Goal: Task Accomplishment & Management: Manage account settings

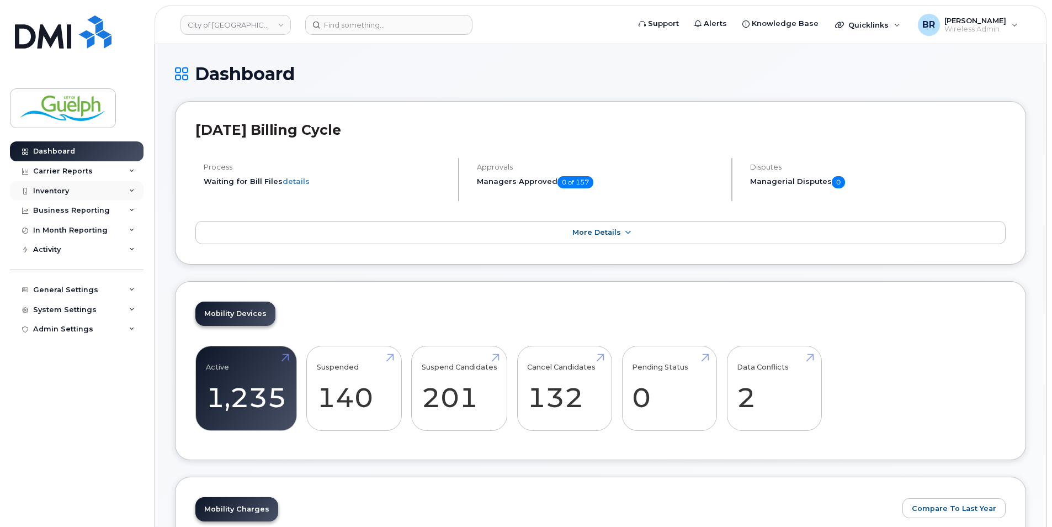
click at [81, 190] on div "Inventory" at bounding box center [77, 191] width 134 height 20
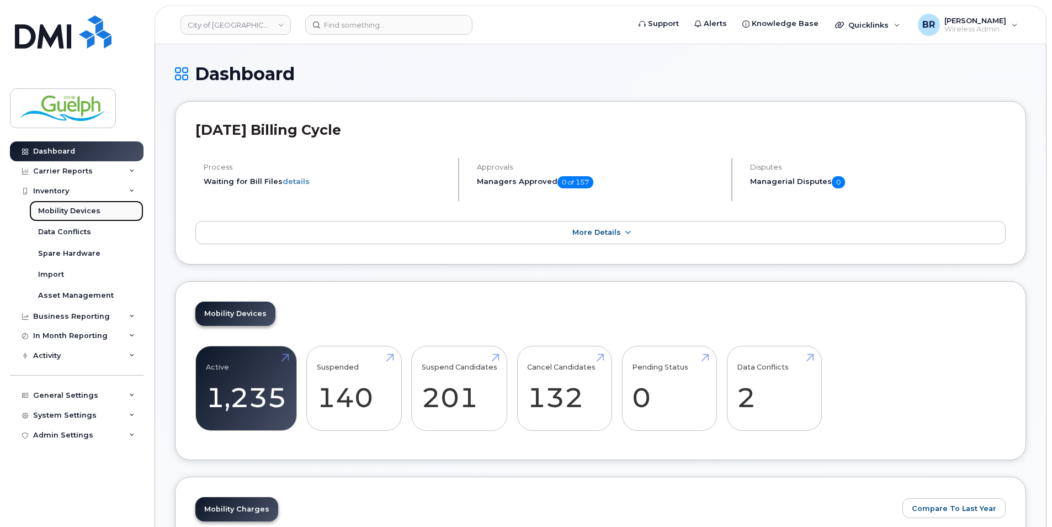
click at [89, 214] on div "Mobility Devices" at bounding box center [69, 211] width 62 height 10
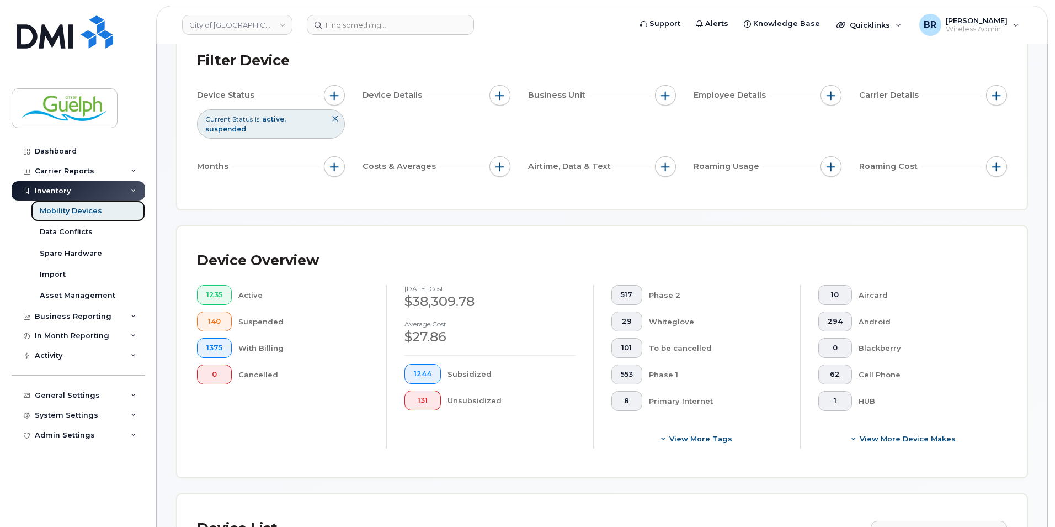
scroll to position [331, 0]
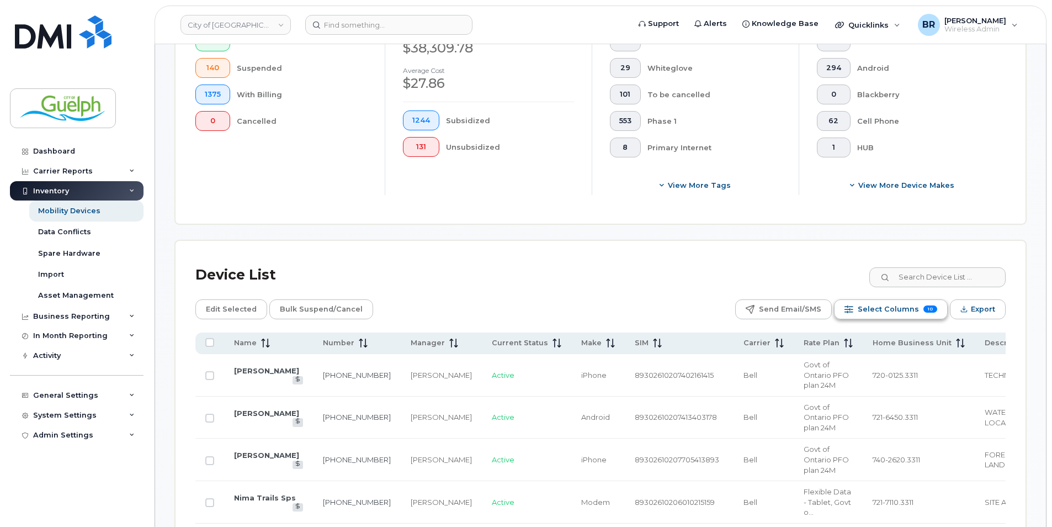
click at [883, 301] on span "Select Columns" at bounding box center [888, 309] width 61 height 17
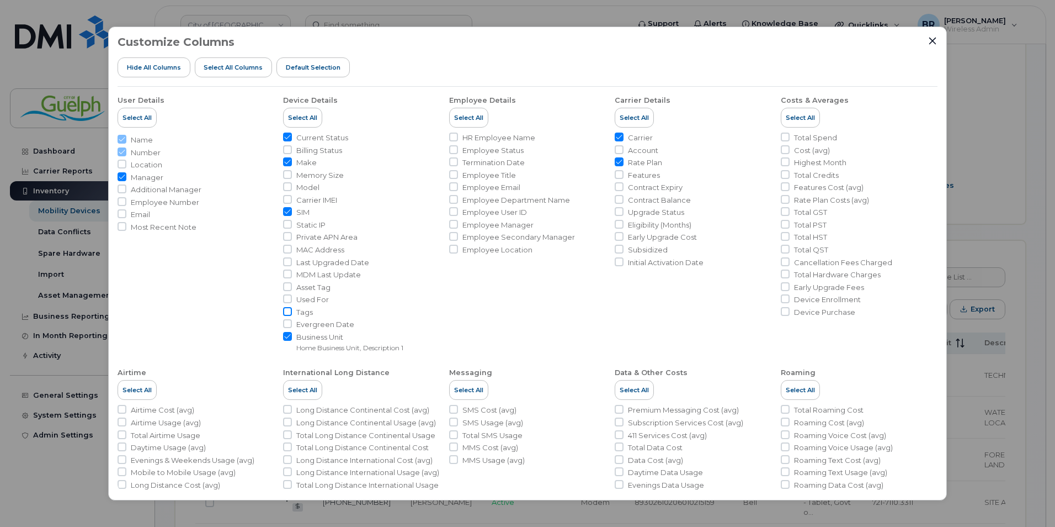
click at [285, 311] on input "Tags" at bounding box center [287, 311] width 9 height 9
checkbox input "true"
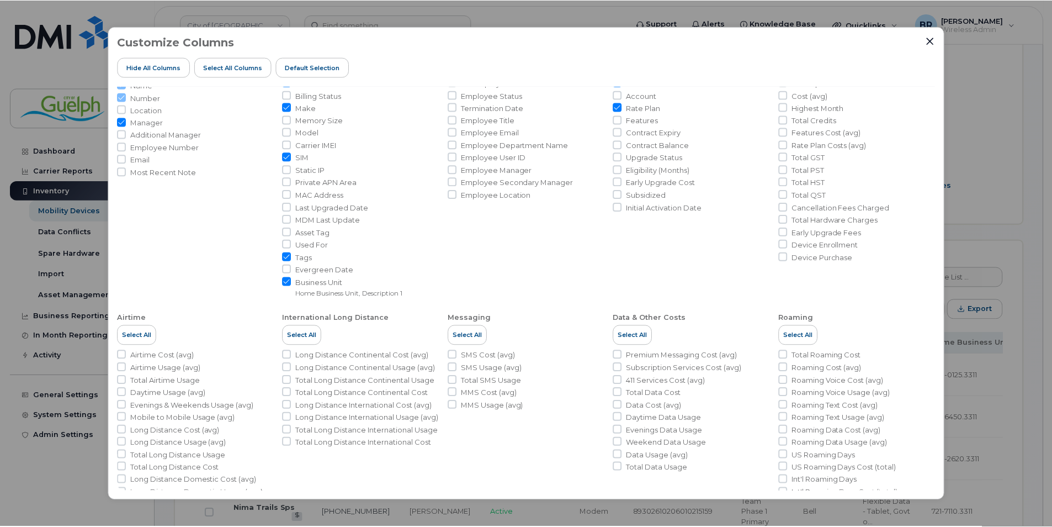
scroll to position [100, 0]
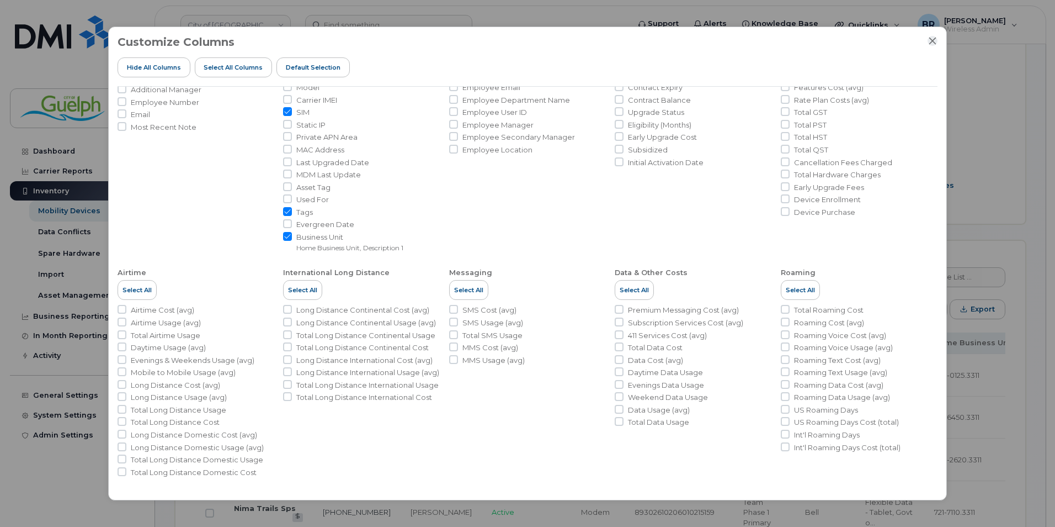
click at [933, 41] on icon "Close" at bounding box center [932, 40] width 7 height 7
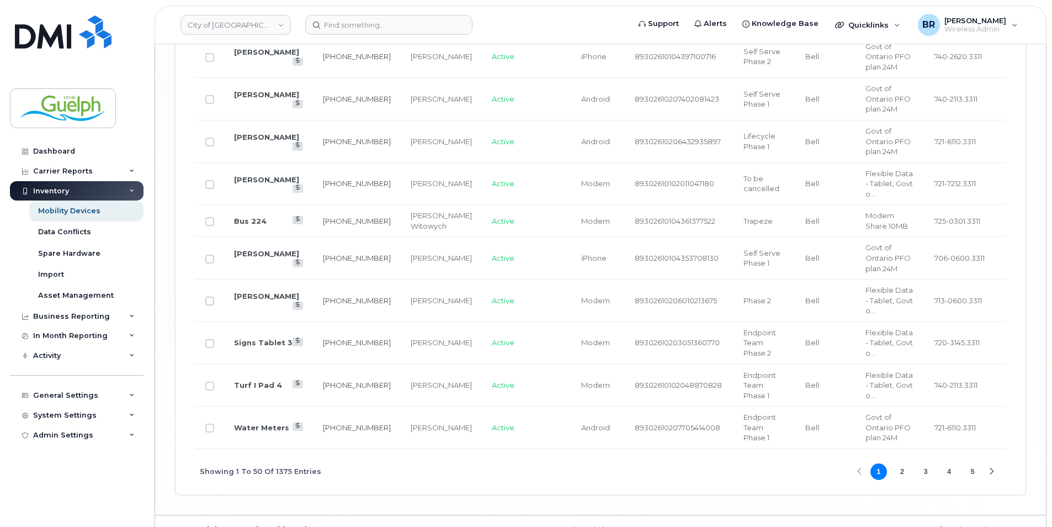
scroll to position [2369, 0]
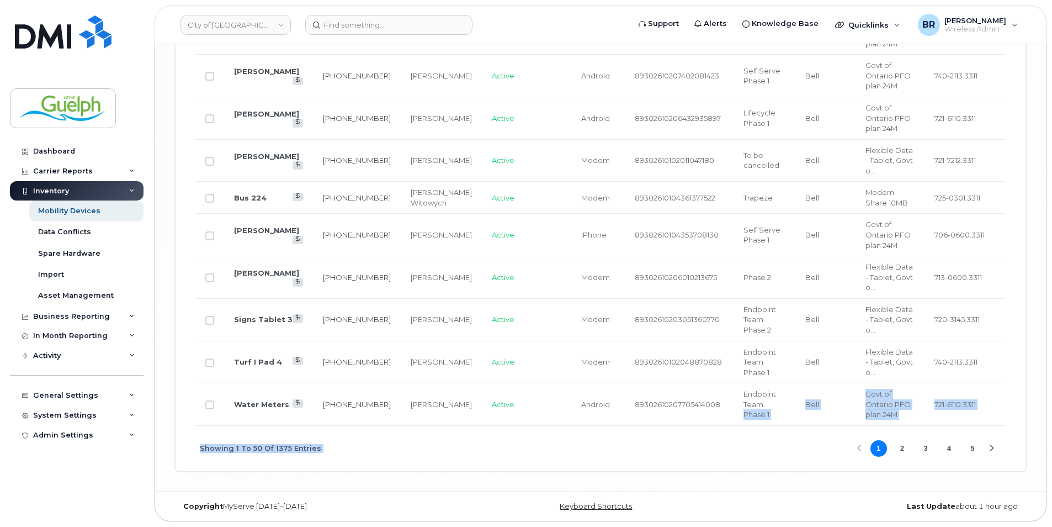
drag, startPoint x: 688, startPoint y: 422, endPoint x: 802, endPoint y: 431, distance: 114.0
drag, startPoint x: 802, startPoint y: 431, endPoint x: 790, endPoint y: 431, distance: 12.1
click at [790, 431] on div "Showing 1 To 50 Of 1375 Entries 1 2 3 4 5" at bounding box center [600, 449] width 810 height 46
drag, startPoint x: 789, startPoint y: 426, endPoint x: 884, endPoint y: 438, distance: 95.7
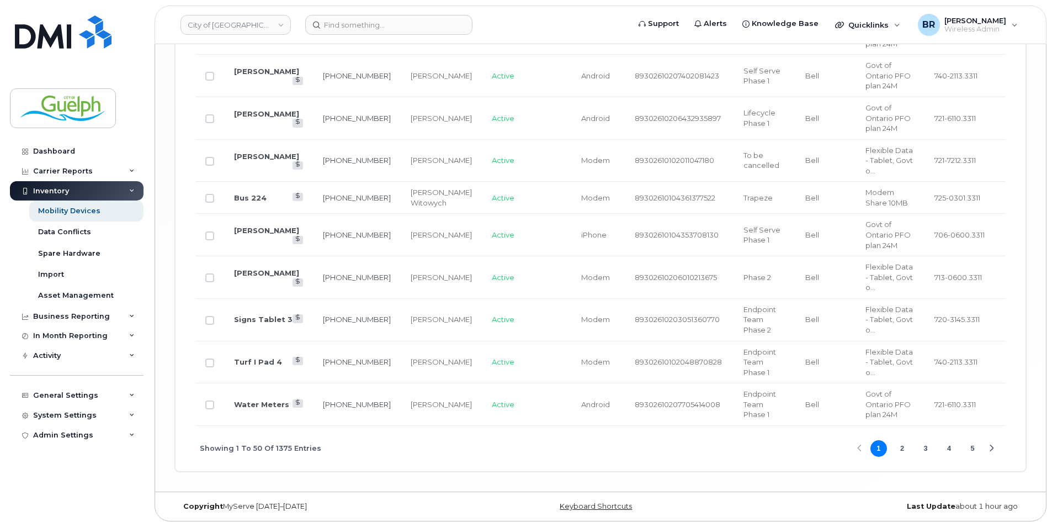
click at [884, 438] on div "Showing 1 To 50 Of 1375 Entries 1 2 3 4 5" at bounding box center [600, 449] width 810 height 46
drag, startPoint x: 884, startPoint y: 438, endPoint x: 741, endPoint y: 436, distance: 143.5
click at [725, 446] on div "Showing 1 To 50 Of 1375 Entries 1 2 3 4 5" at bounding box center [600, 449] width 810 height 46
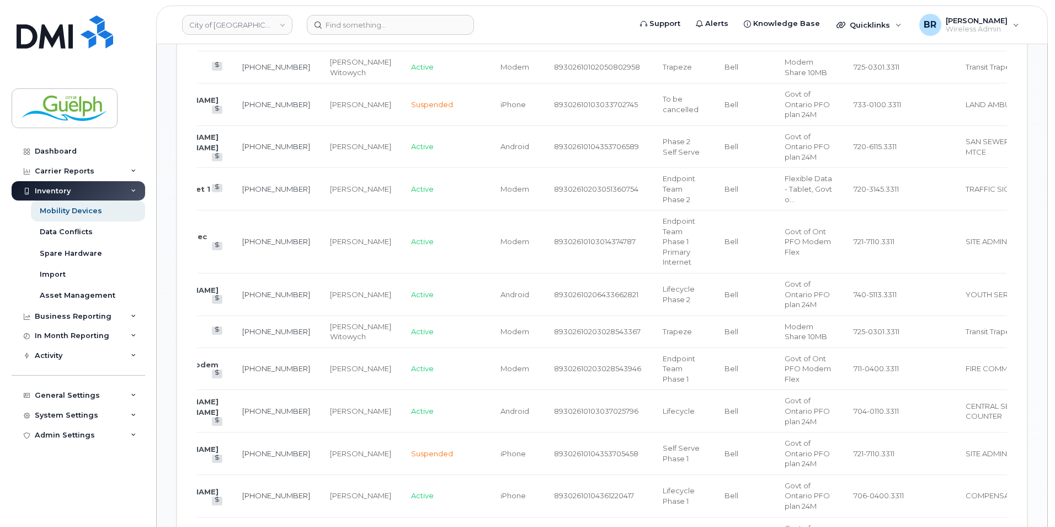
scroll to position [492, 0]
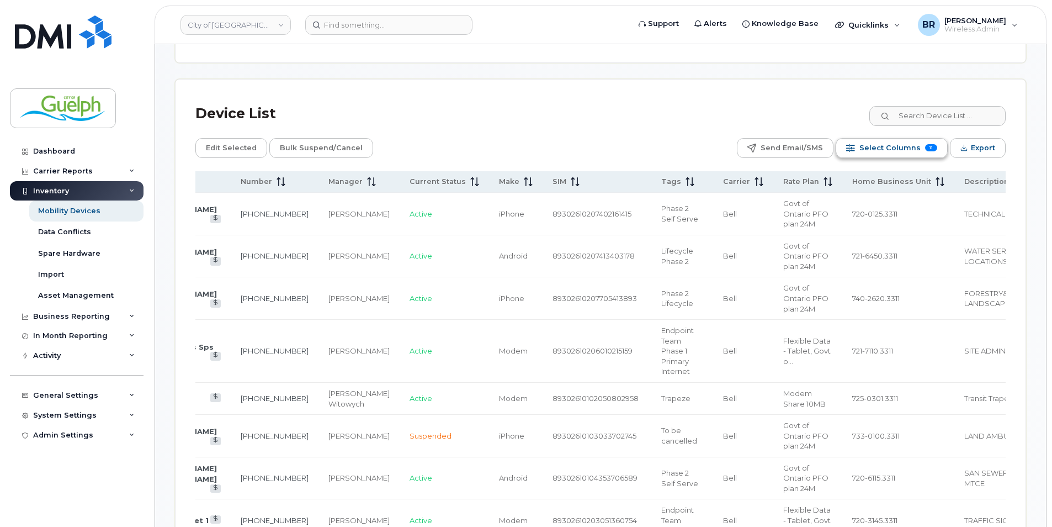
click at [900, 156] on button "Select Columns 11" at bounding box center [892, 148] width 112 height 20
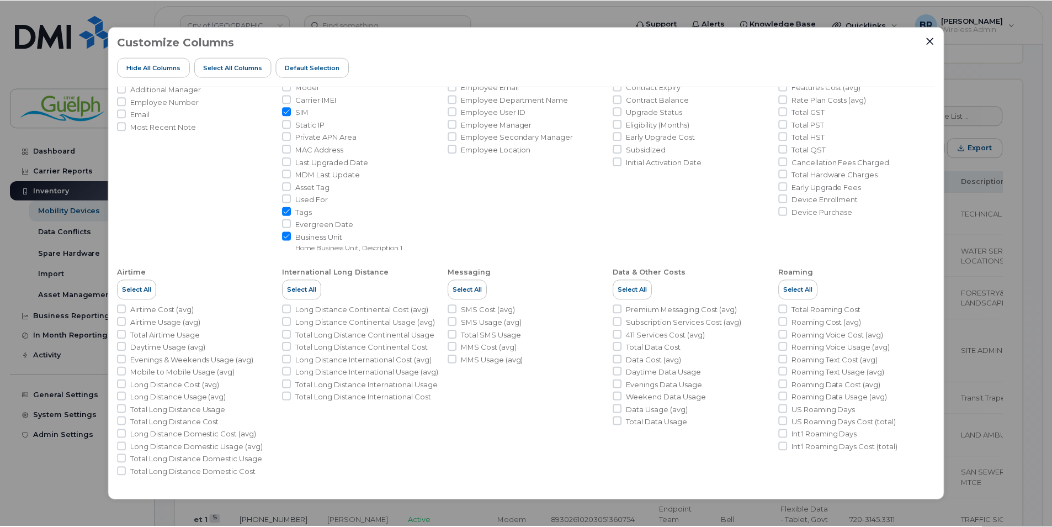
scroll to position [0, 0]
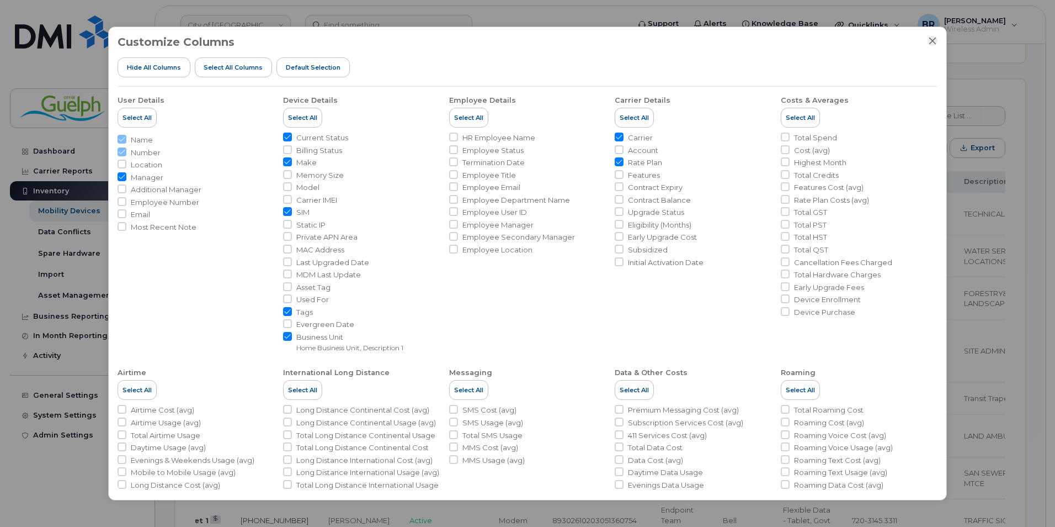
click at [934, 43] on icon "Close" at bounding box center [932, 40] width 7 height 7
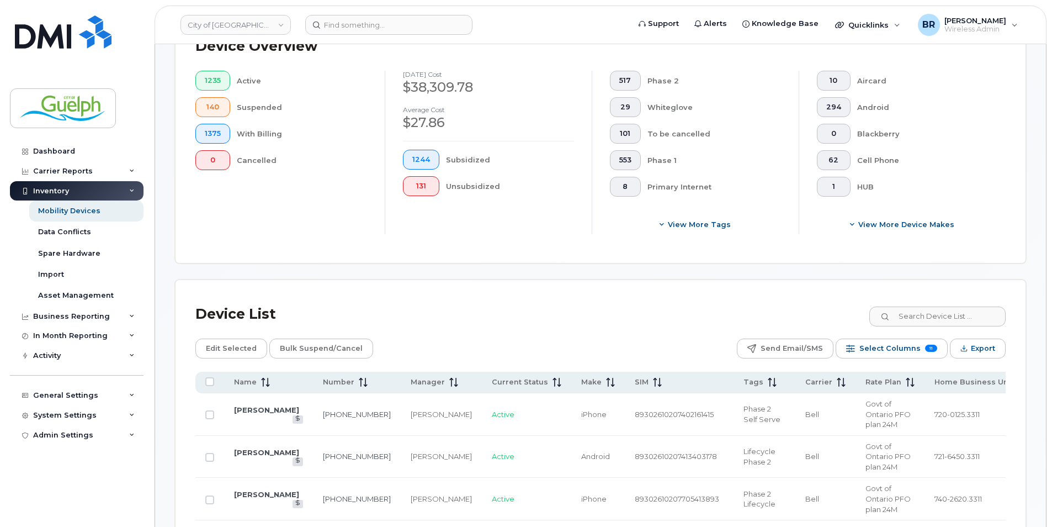
scroll to position [216, 0]
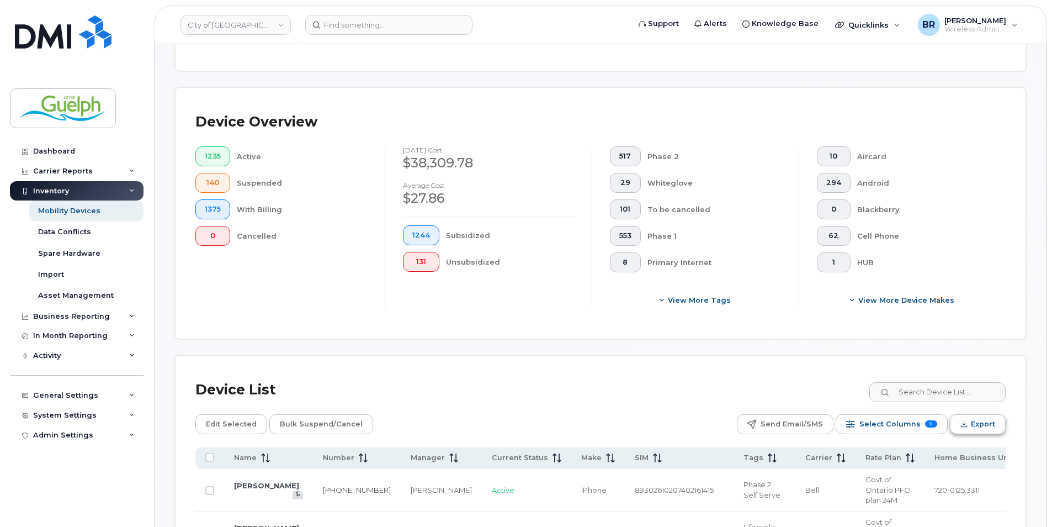
click at [993, 422] on span "Export" at bounding box center [983, 424] width 24 height 17
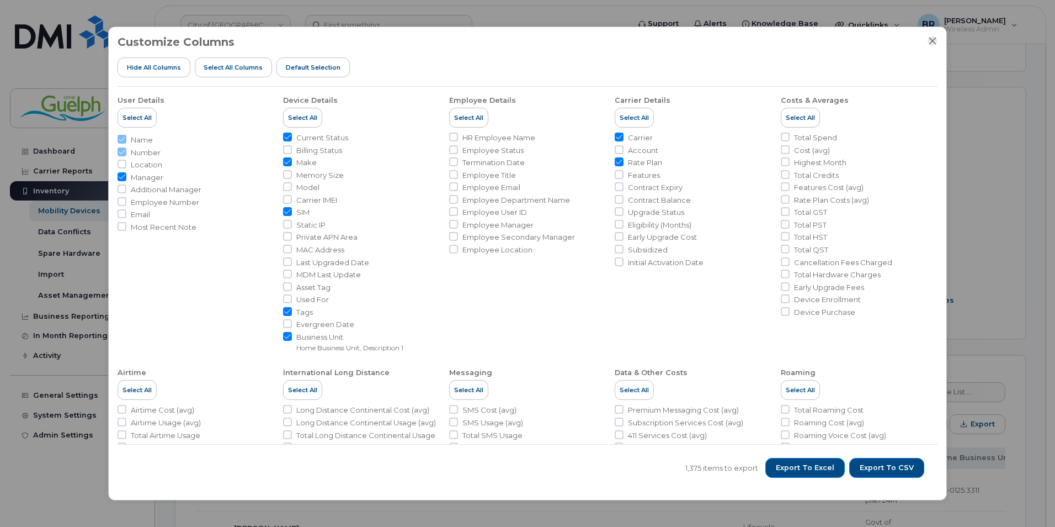
click at [933, 41] on icon "Close" at bounding box center [932, 40] width 7 height 7
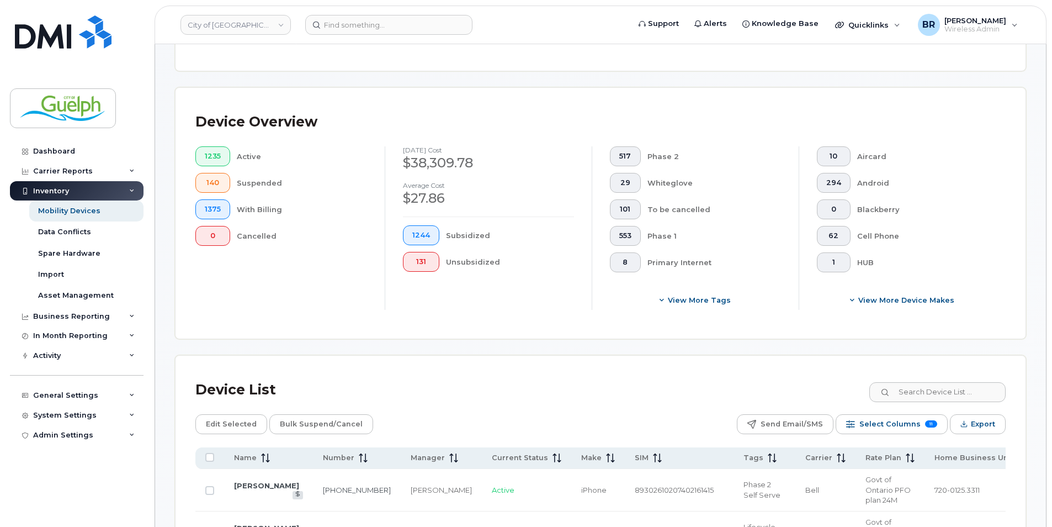
drag, startPoint x: 575, startPoint y: 27, endPoint x: 546, endPoint y: 60, distance: 43.8
click at [556, 38] on header "City of Guelph Support Alerts Knowledge Base Quicklinks Suspend / Cancel Device…" at bounding box center [601, 25] width 892 height 39
click at [84, 26] on img at bounding box center [63, 31] width 97 height 33
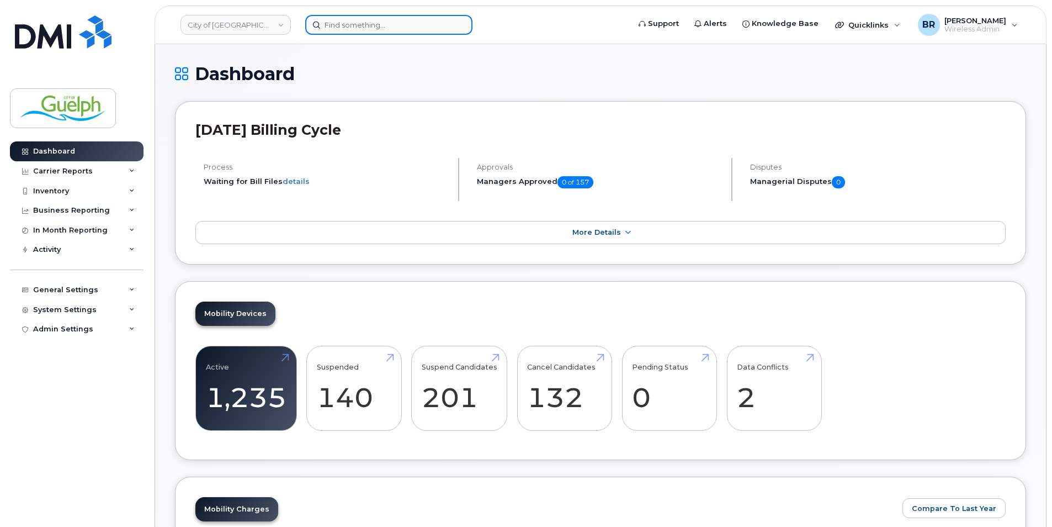
click at [367, 28] on input at bounding box center [388, 25] width 167 height 20
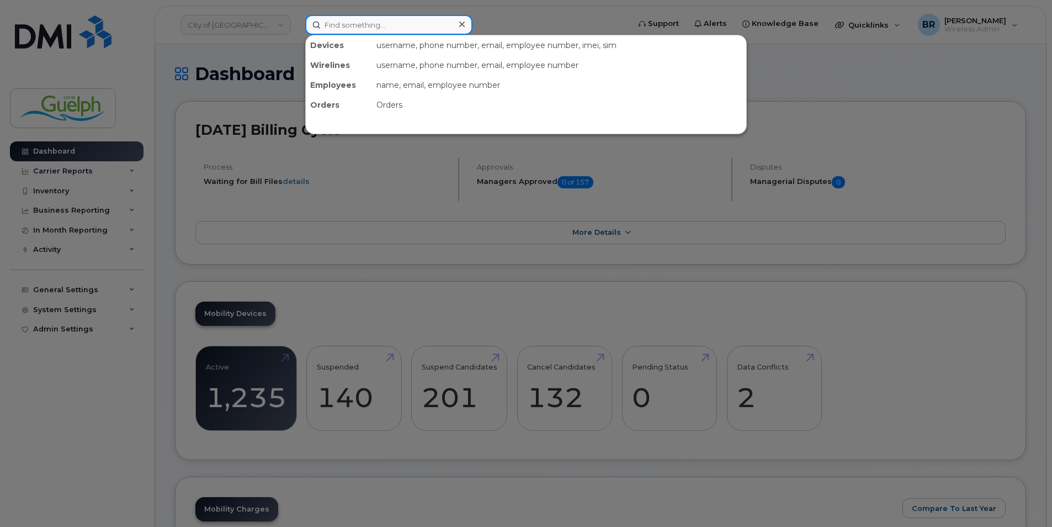
paste input "12263320544"
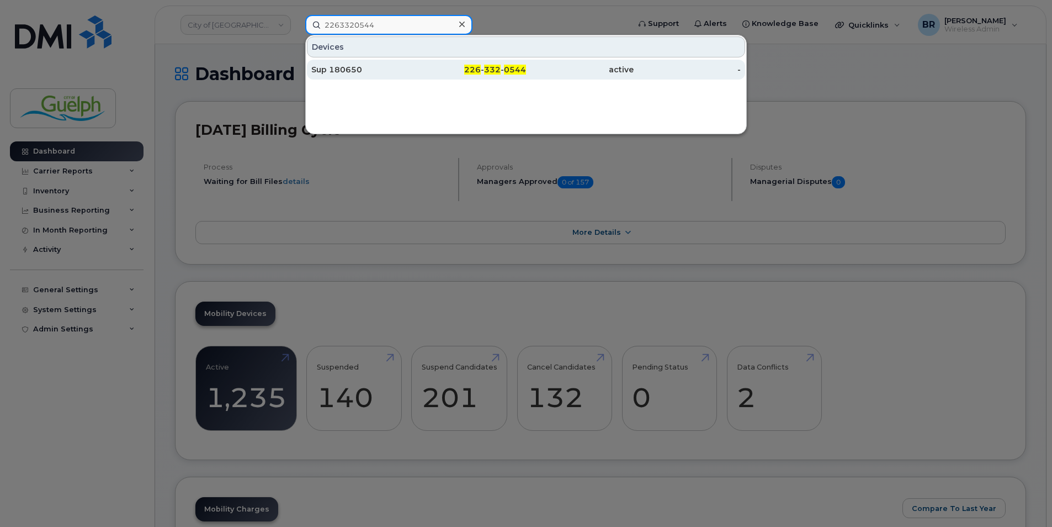
type input "2263320544"
click at [419, 76] on div "Sup 180650" at bounding box center [473, 70] width 108 height 20
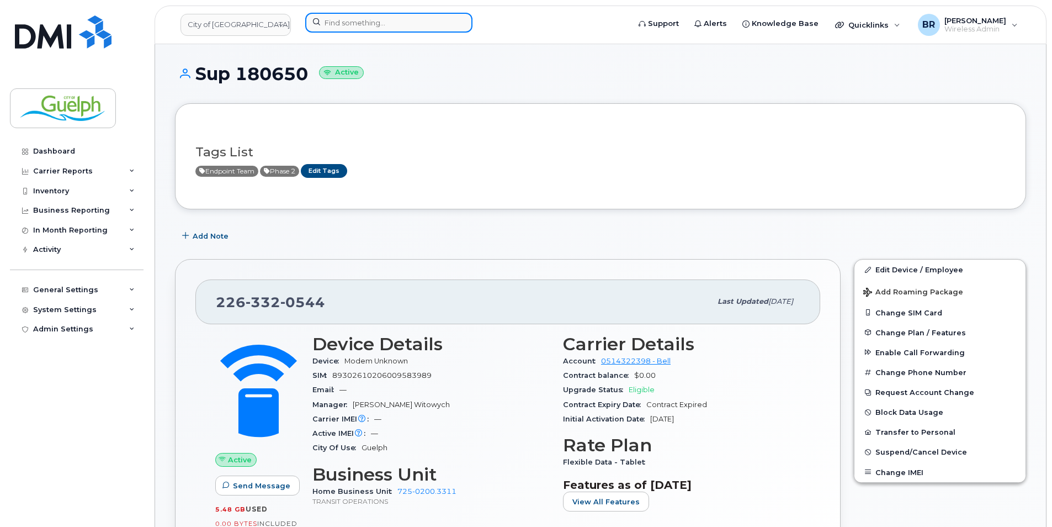
click at [413, 29] on input at bounding box center [388, 23] width 167 height 20
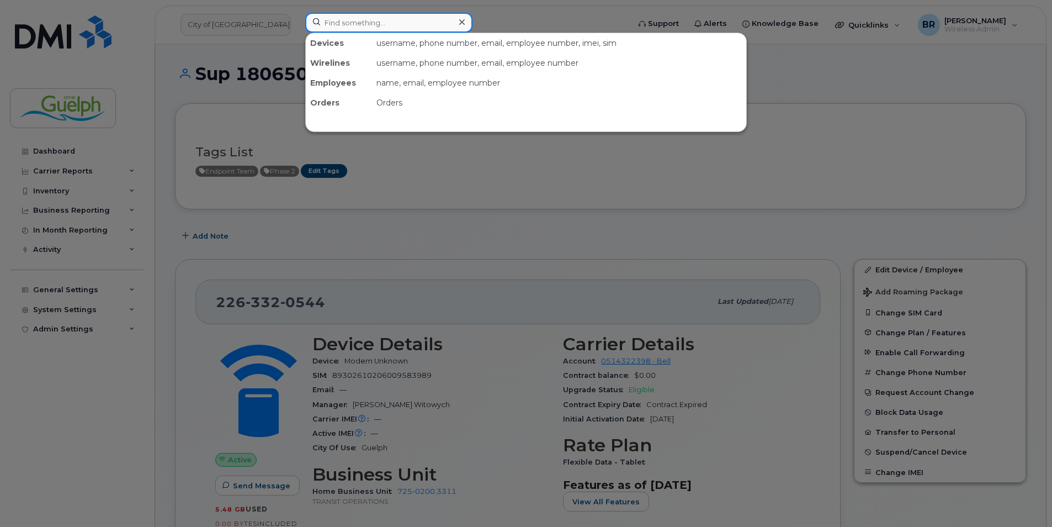
paste input "2263321437"
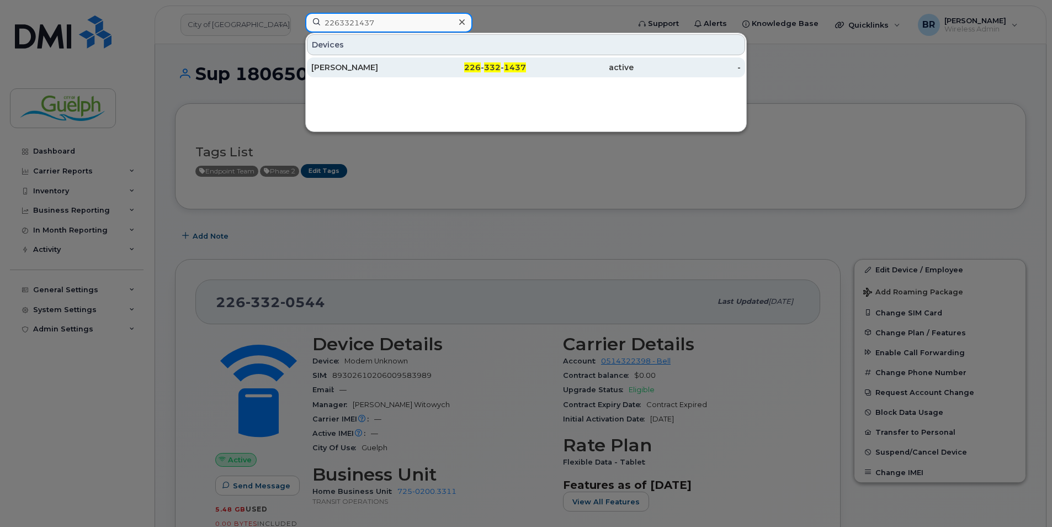
type input "2263321437"
click at [419, 61] on div "Lesley Gill" at bounding box center [473, 67] width 108 height 20
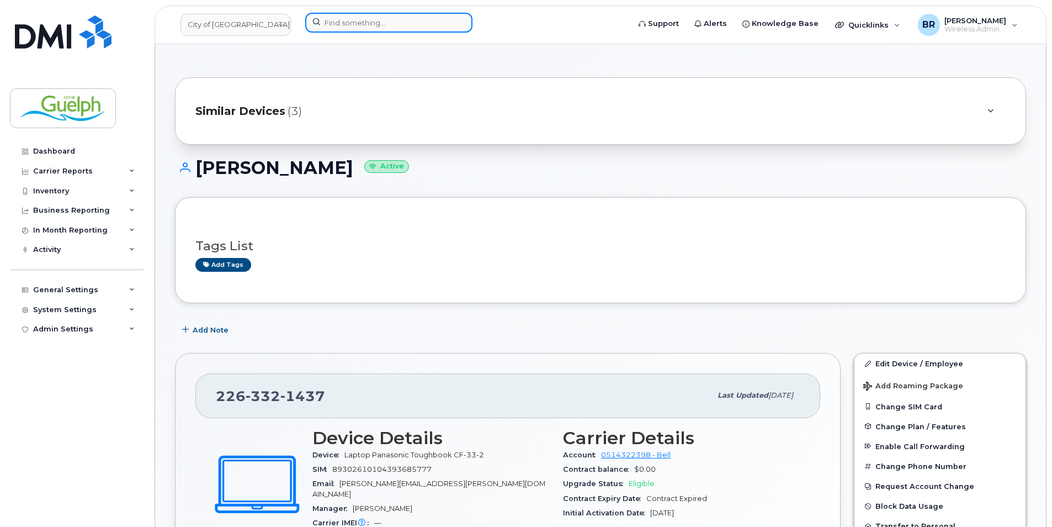
click at [380, 21] on input at bounding box center [388, 23] width 167 height 20
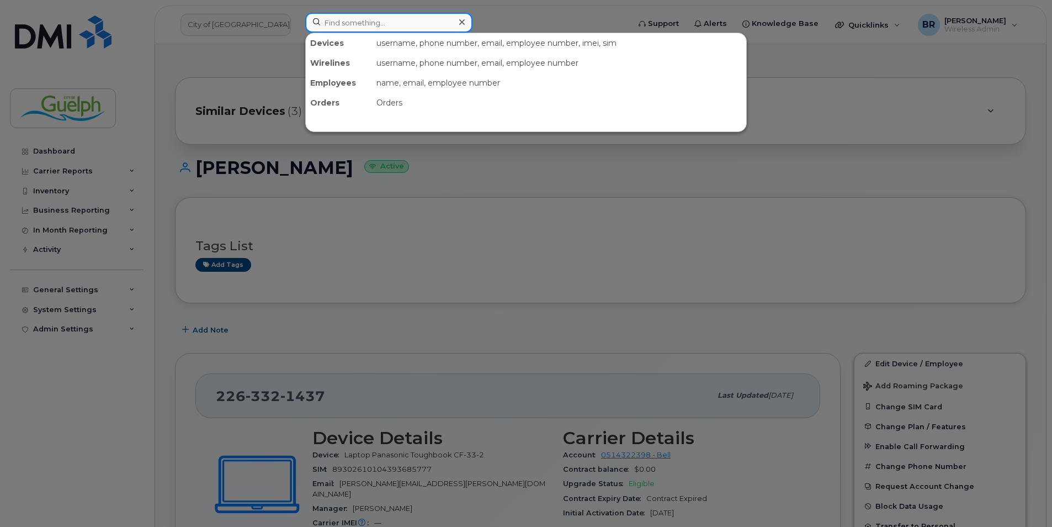
paste input "2263322608"
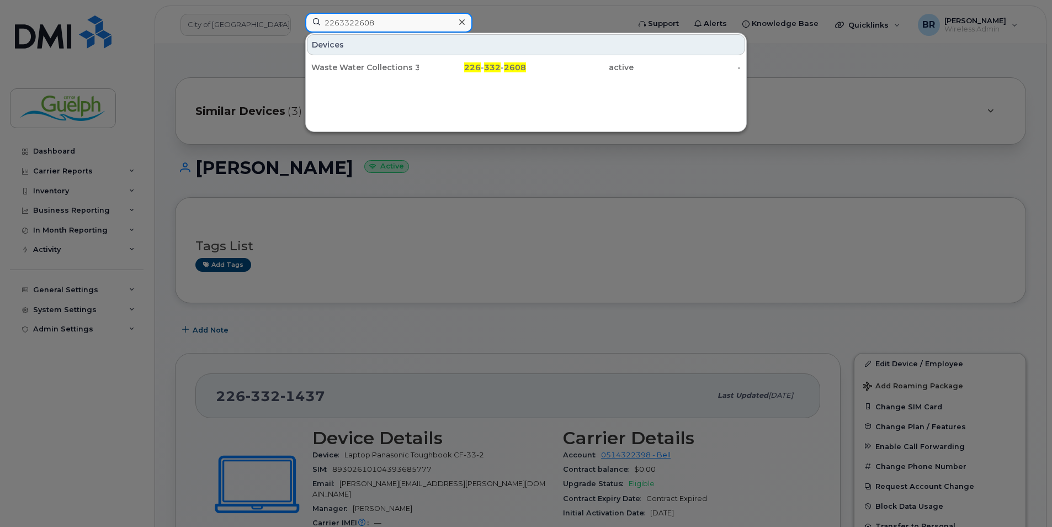
type input "2263322608"
click at [461, 25] on icon at bounding box center [462, 22] width 6 height 9
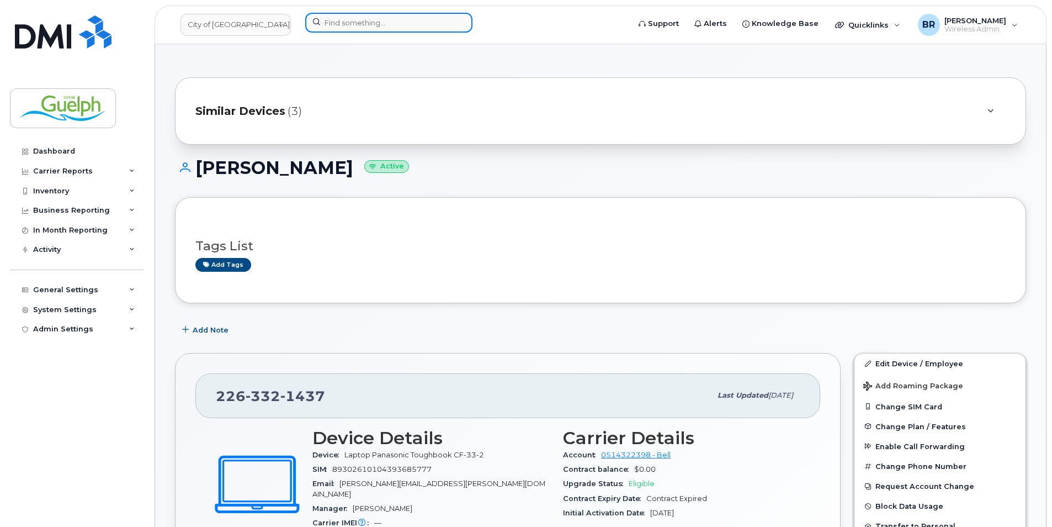
click at [359, 19] on input at bounding box center [388, 23] width 167 height 20
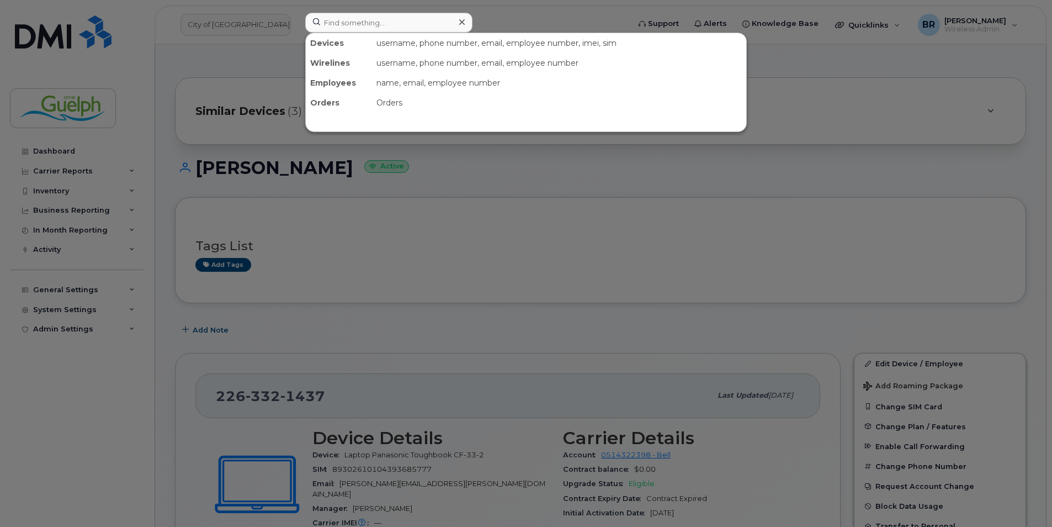
click at [687, 225] on div at bounding box center [526, 263] width 1052 height 527
click at [347, 19] on input at bounding box center [388, 23] width 167 height 20
paste input "F0QCD54"
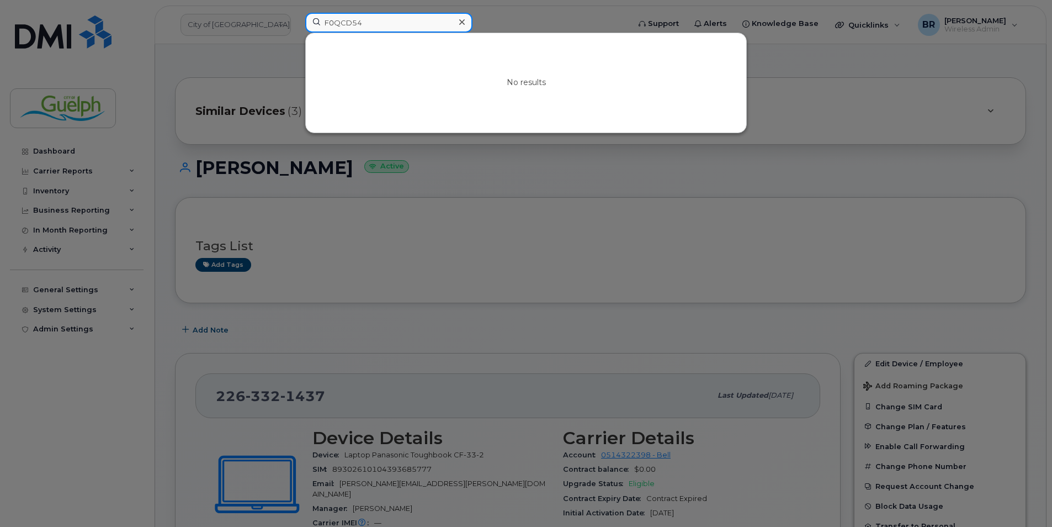
type input "F0QCD54"
click at [464, 21] on icon at bounding box center [462, 22] width 6 height 6
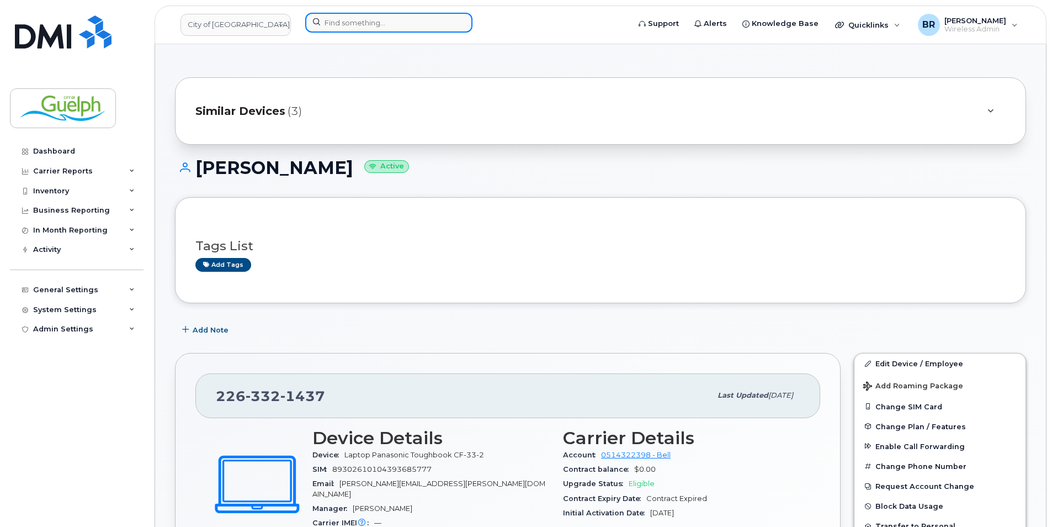
click at [386, 24] on input at bounding box center [388, 23] width 167 height 20
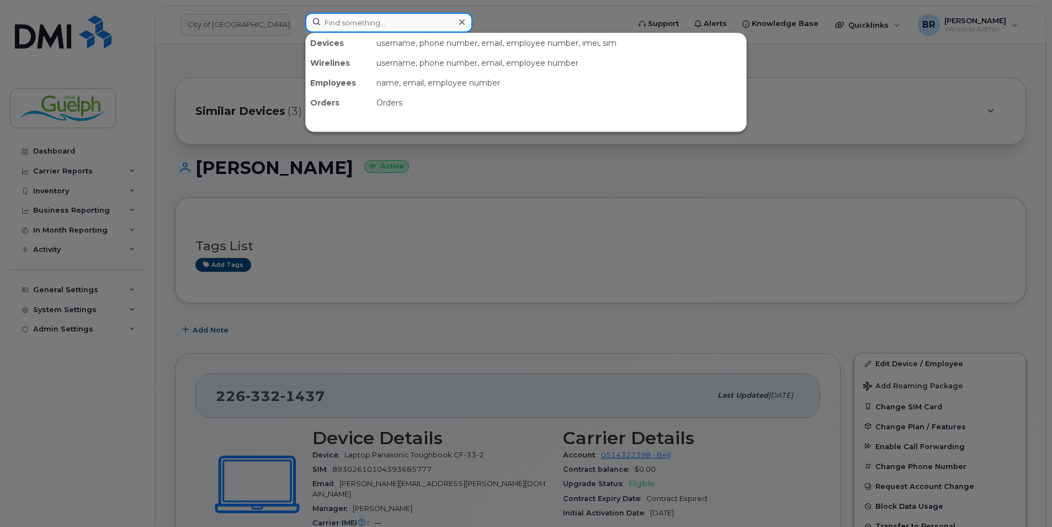
paste input "2263322608"
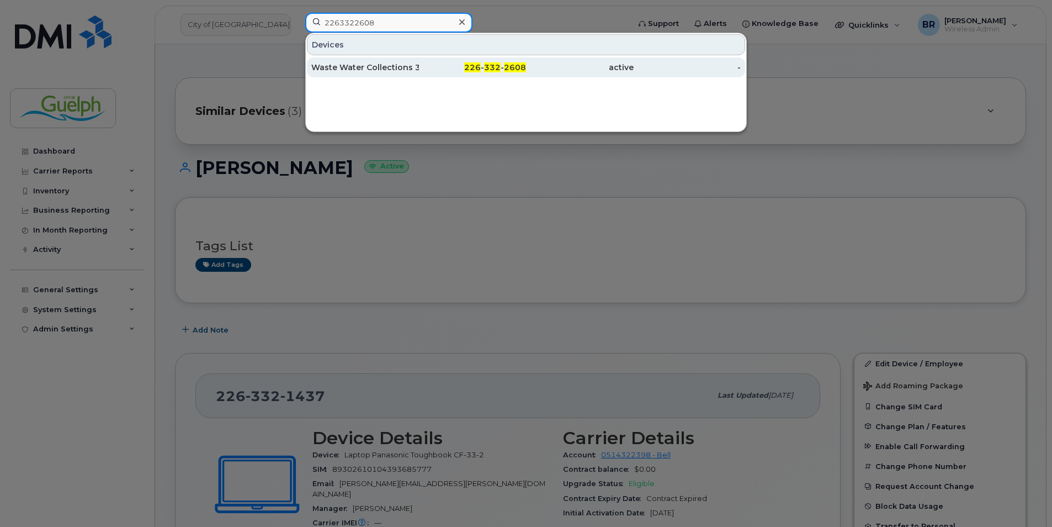
type input "2263322608"
click at [419, 62] on div "Waste Water Collections 3" at bounding box center [473, 67] width 108 height 20
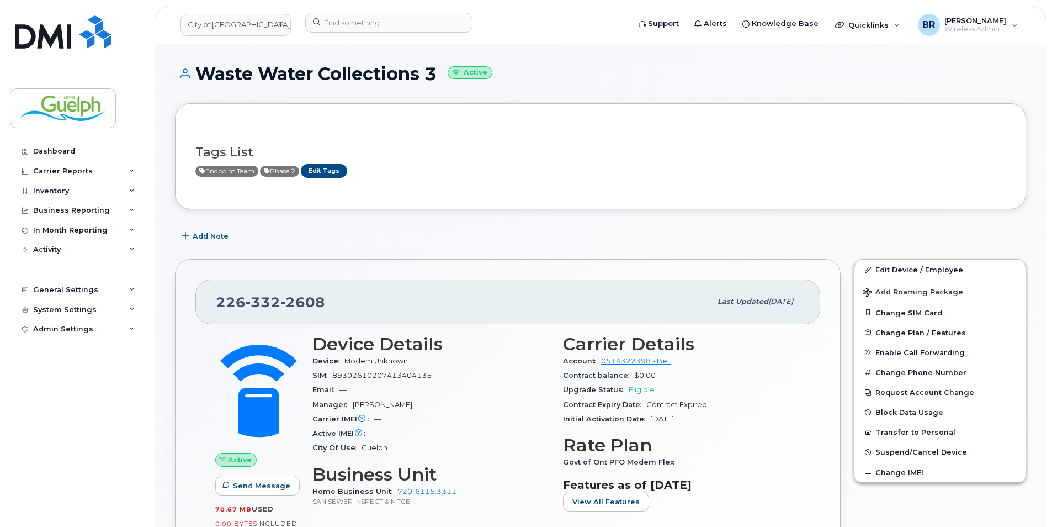
click at [429, 192] on div "Tags List Endpoint Team Phase 2 Edit Tags" at bounding box center [600, 156] width 851 height 106
click at [921, 268] on link "Edit Device / Employee" at bounding box center [939, 269] width 171 height 20
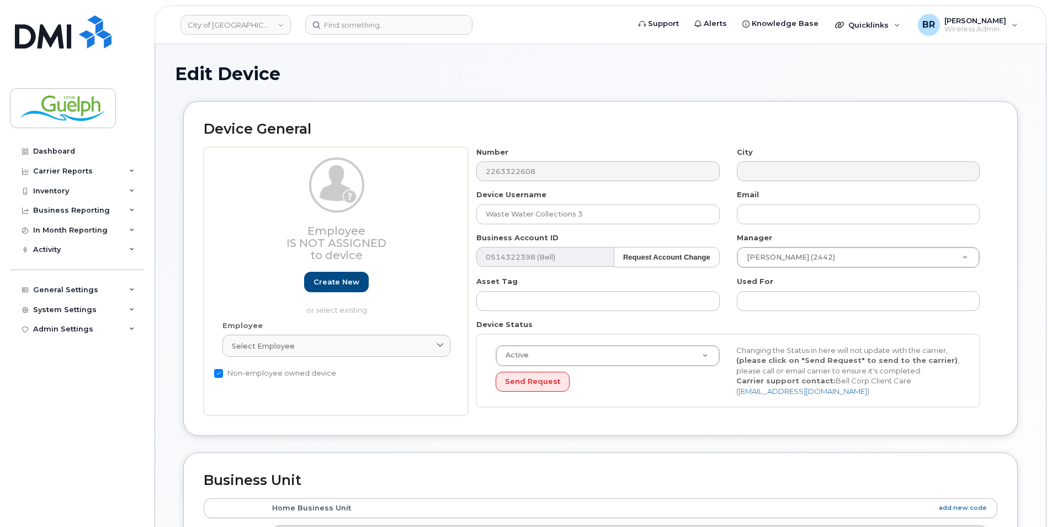
click at [243, 368] on label "Non-employee owned device" at bounding box center [275, 372] width 122 height 13
click at [223, 369] on input "Non-employee owned device" at bounding box center [218, 373] width 9 height 9
checkbox input "false"
click at [301, 348] on div "Select employee" at bounding box center [336, 346] width 209 height 10
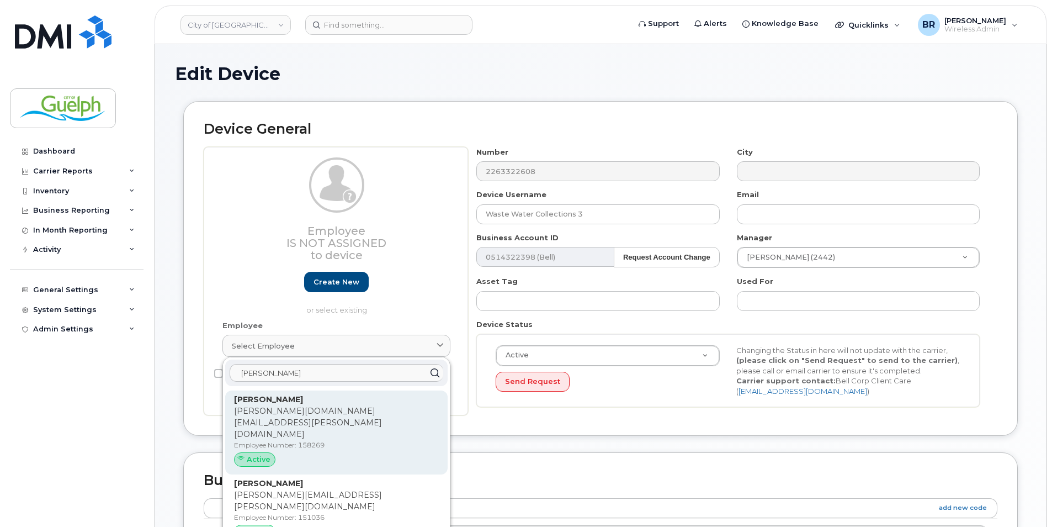
type input "matthew s"
click at [315, 408] on p "Matthew.Schmidt@guelph.ca" at bounding box center [336, 422] width 205 height 35
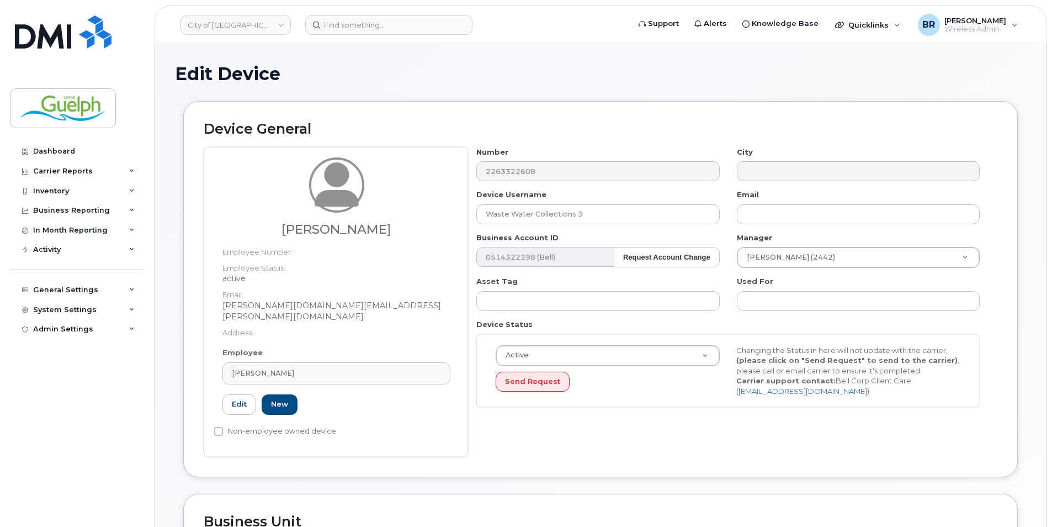
type input "158269"
type input "[PERSON_NAME]"
type input "[PERSON_NAME][DOMAIN_NAME][EMAIL_ADDRESS][PERSON_NAME][DOMAIN_NAME]"
type input "612879"
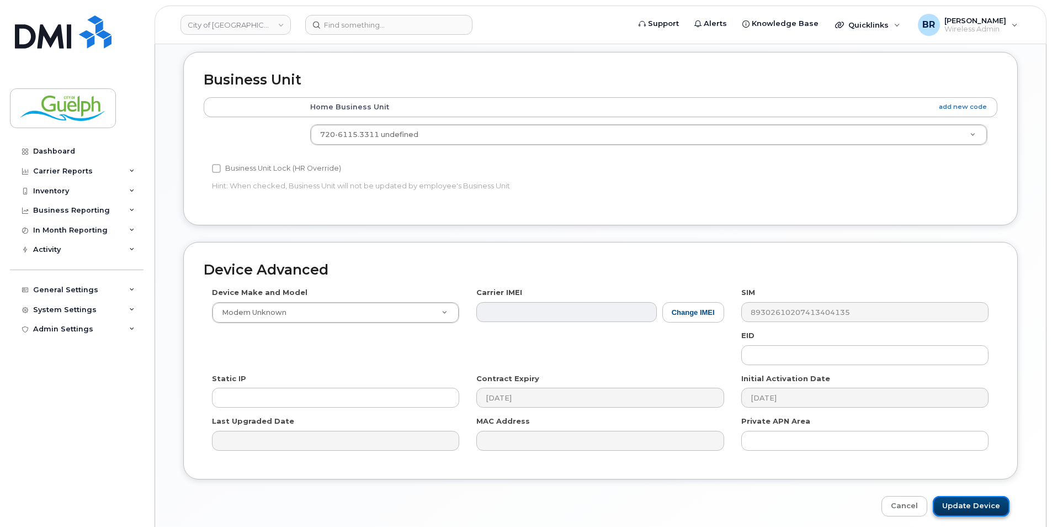
click at [999, 496] on input "Update Device" at bounding box center [971, 506] width 77 height 20
type input "Saving..."
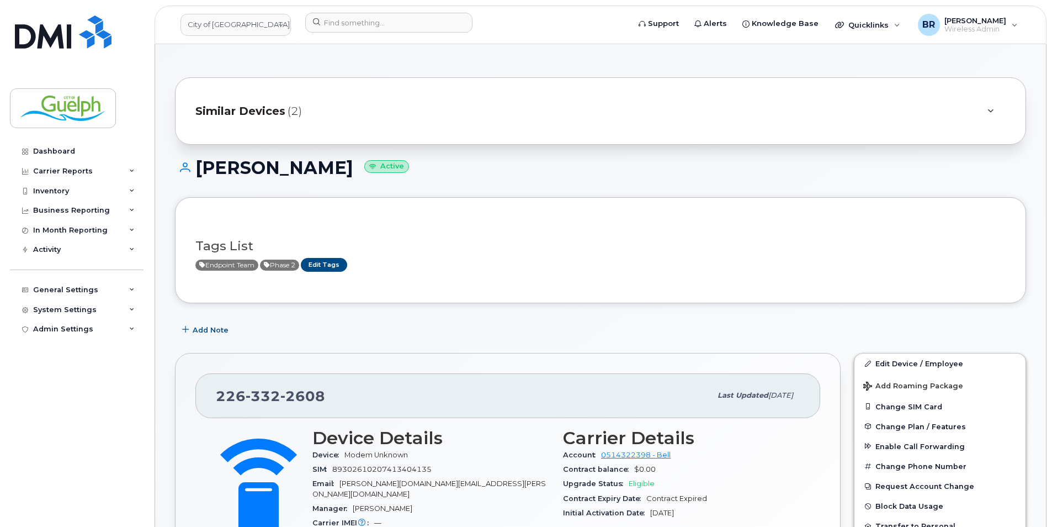
click at [609, 110] on div "Similar Devices (2)" at bounding box center [584, 111] width 779 height 26
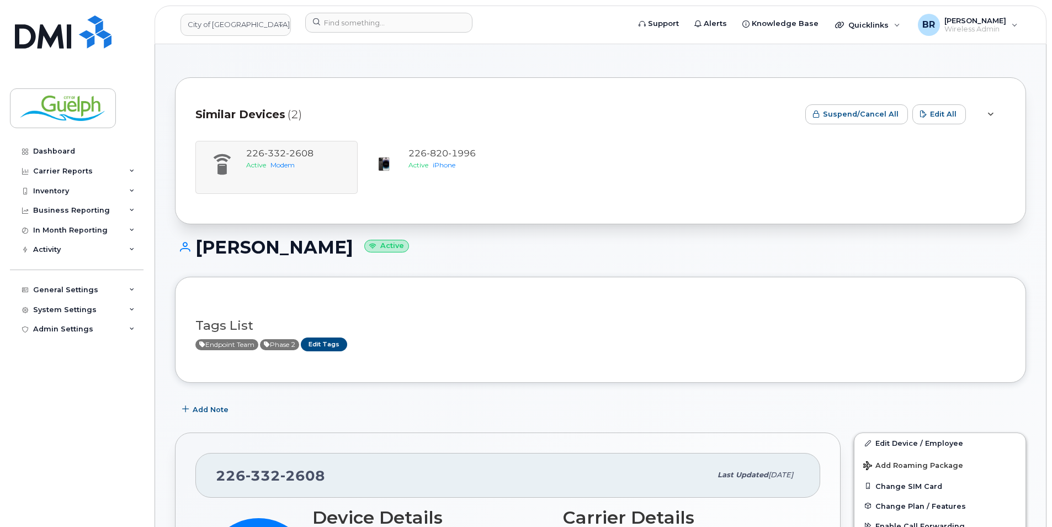
click at [497, 100] on div "Similar Devices (2)" at bounding box center [495, 114] width 601 height 33
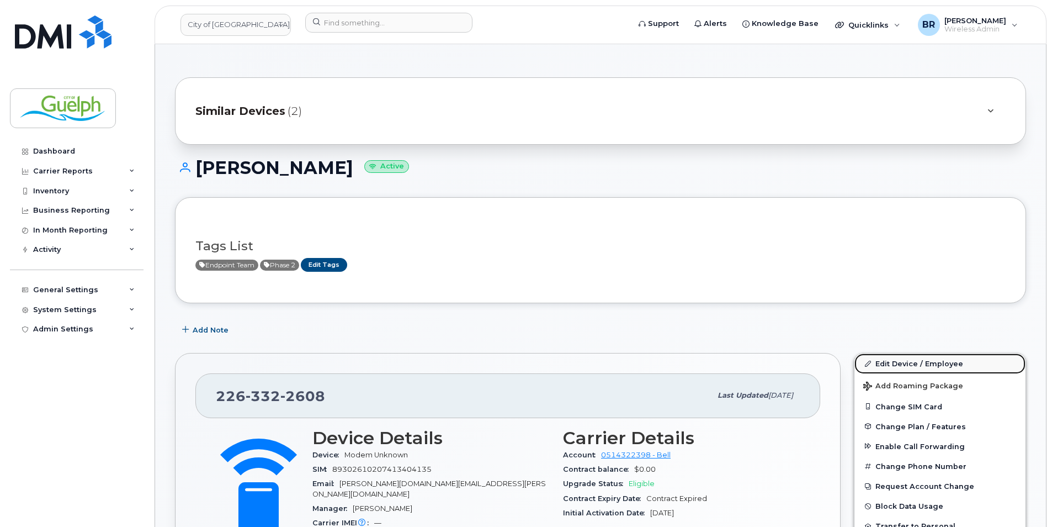
click at [930, 365] on link "Edit Device / Employee" at bounding box center [939, 363] width 171 height 20
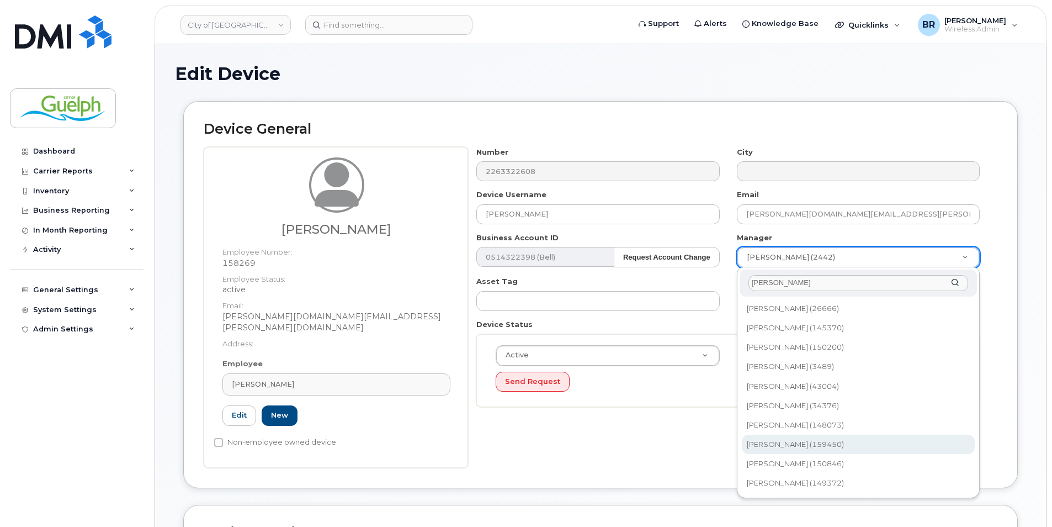
type input "chris"
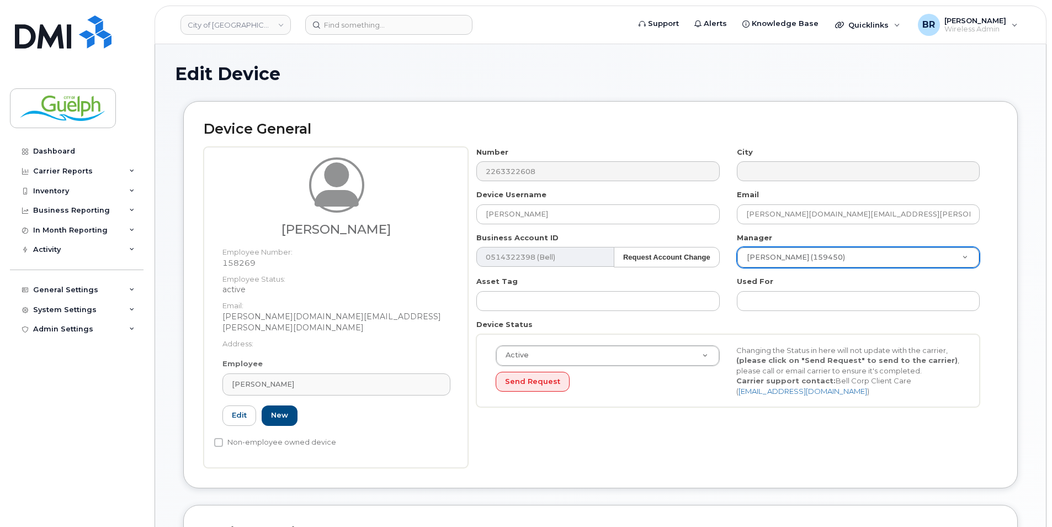
type input "1594926"
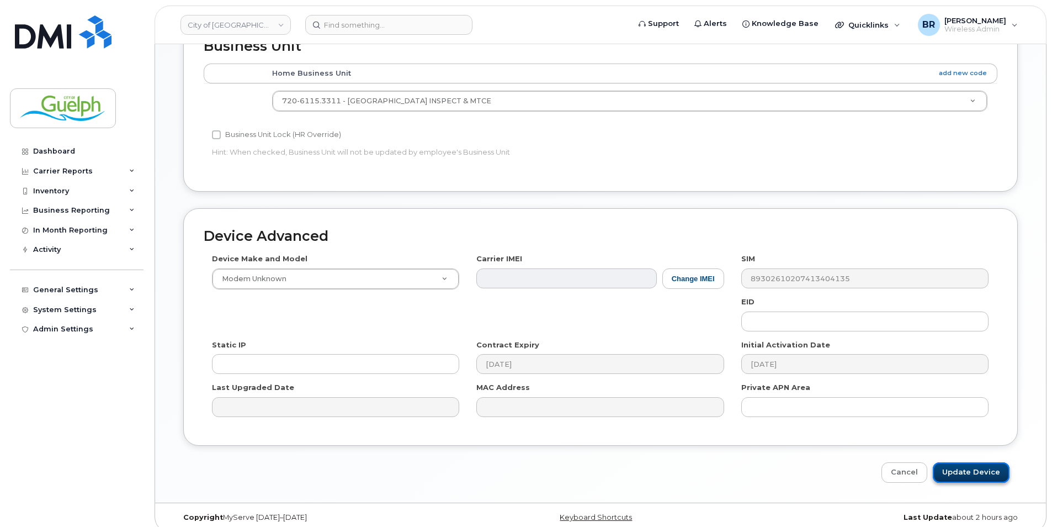
drag, startPoint x: 990, startPoint y: 465, endPoint x: 980, endPoint y: 456, distance: 13.3
click at [990, 465] on input "Update Device" at bounding box center [971, 472] width 77 height 20
type input "Saving..."
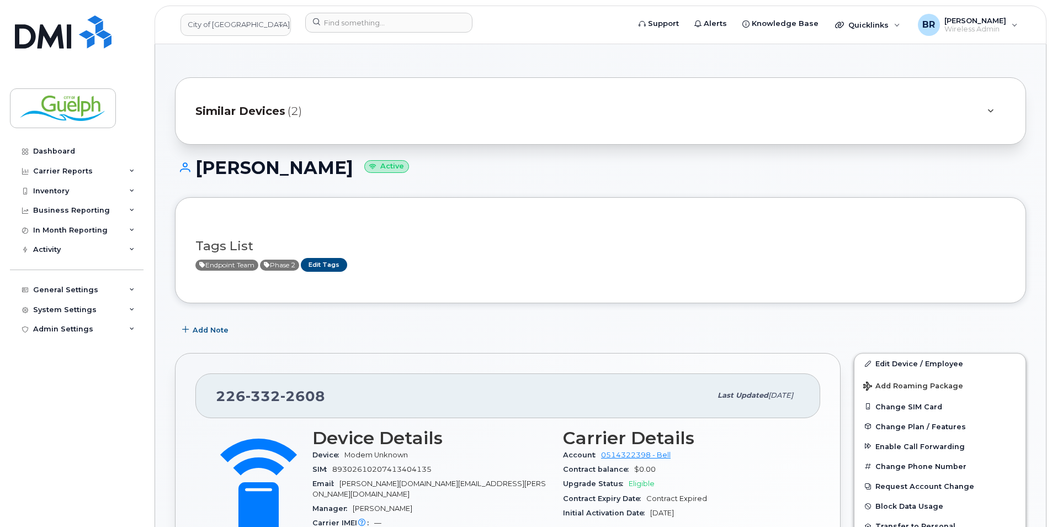
click at [822, 102] on div "Similar Devices (2)" at bounding box center [584, 111] width 779 height 26
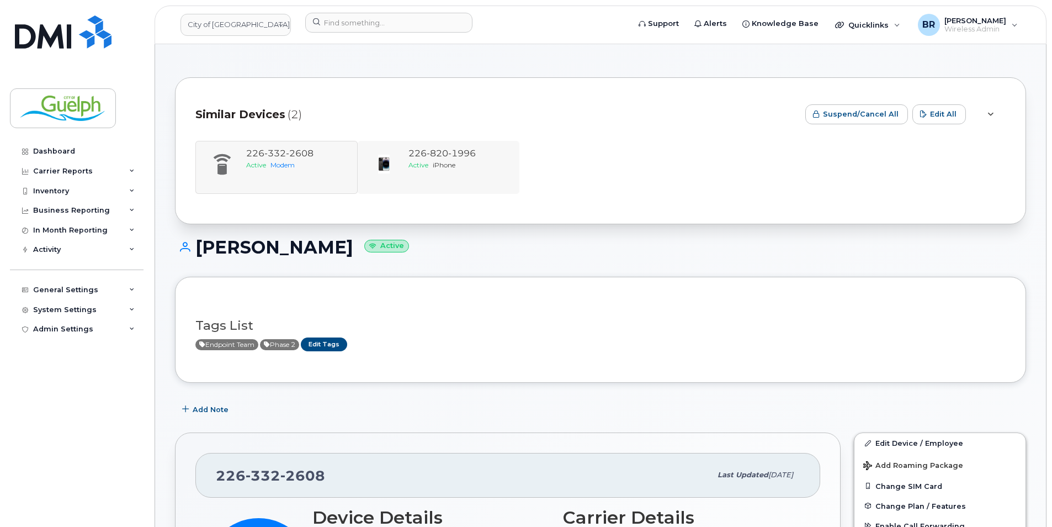
click at [454, 147] on div "[PHONE_NUMBER] Active iPhone" at bounding box center [439, 167] width 162 height 53
click at [463, 166] on div "Active iPhone" at bounding box center [458, 164] width 100 height 9
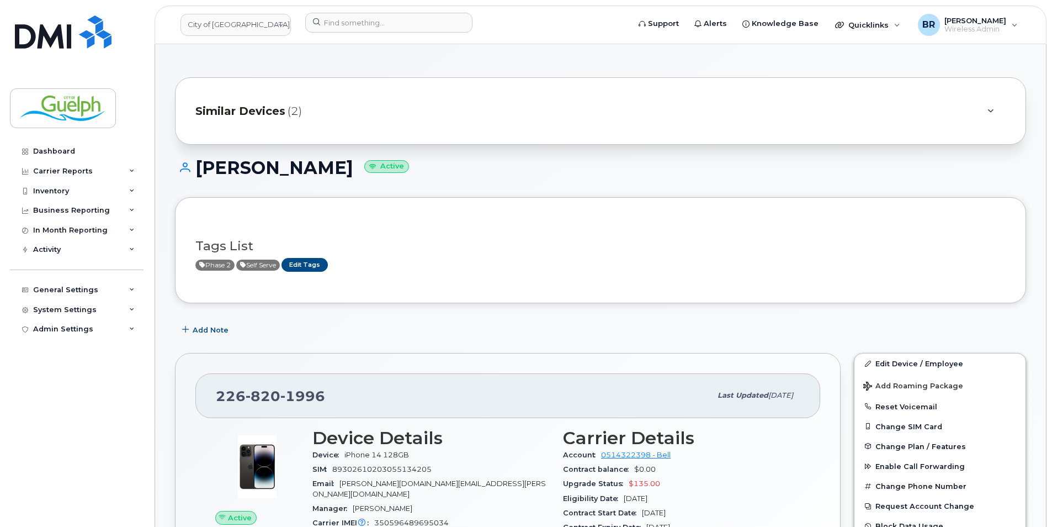
click at [502, 107] on div "Similar Devices (2)" at bounding box center [584, 111] width 779 height 26
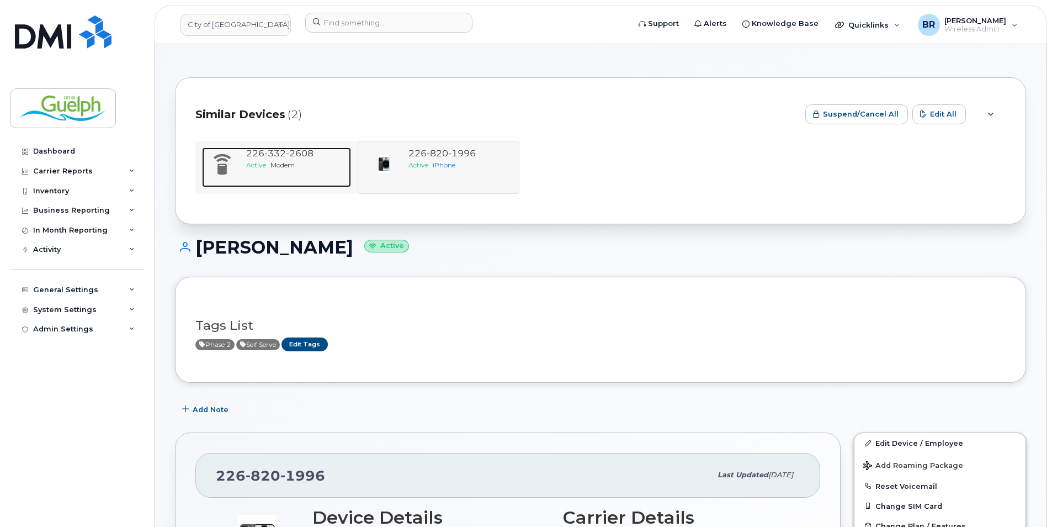
click at [264, 157] on span "[PHONE_NUMBER]" at bounding box center [279, 153] width 67 height 10
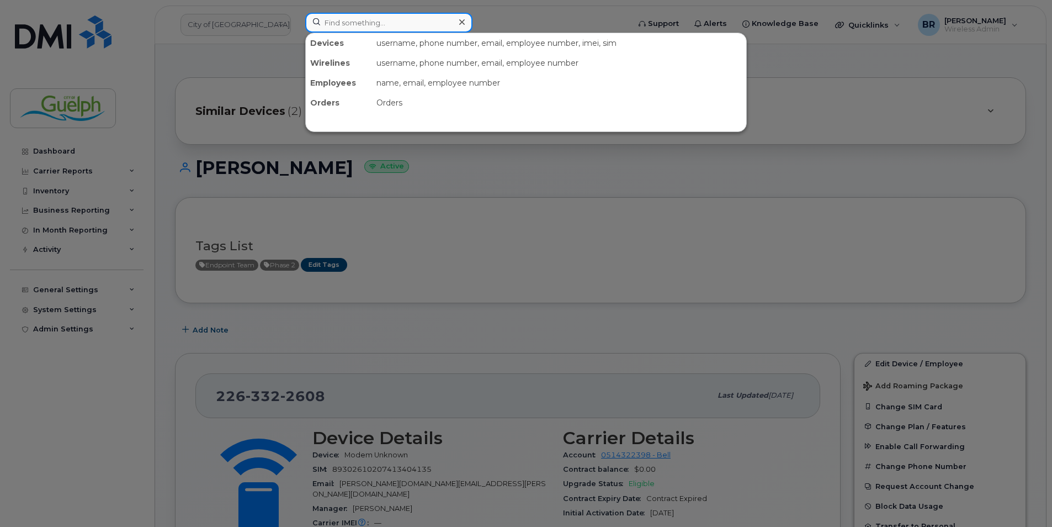
click at [413, 20] on input at bounding box center [388, 23] width 167 height 20
paste input "2263322867"
type input "2263322867"
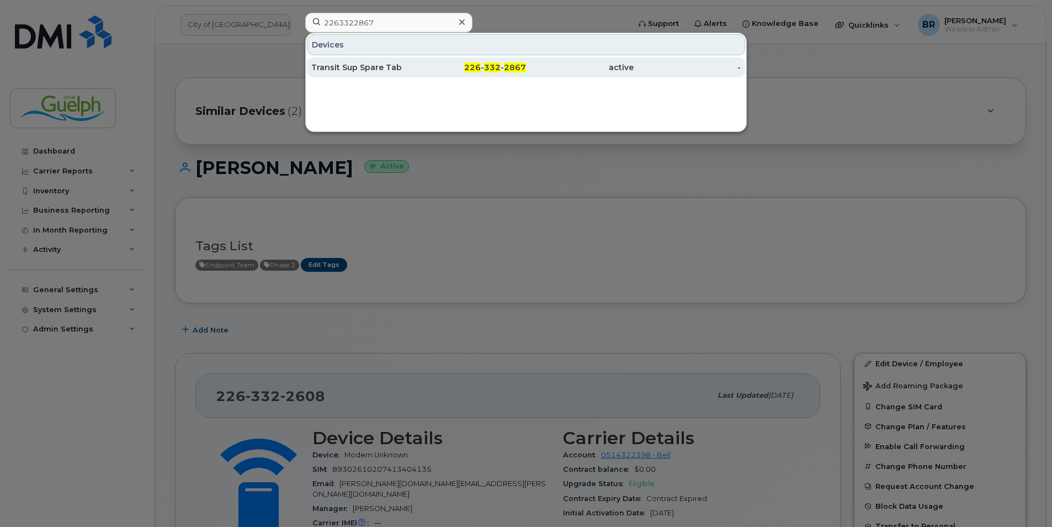
click at [369, 70] on div "Transit Sup Spare Tab" at bounding box center [365, 67] width 108 height 11
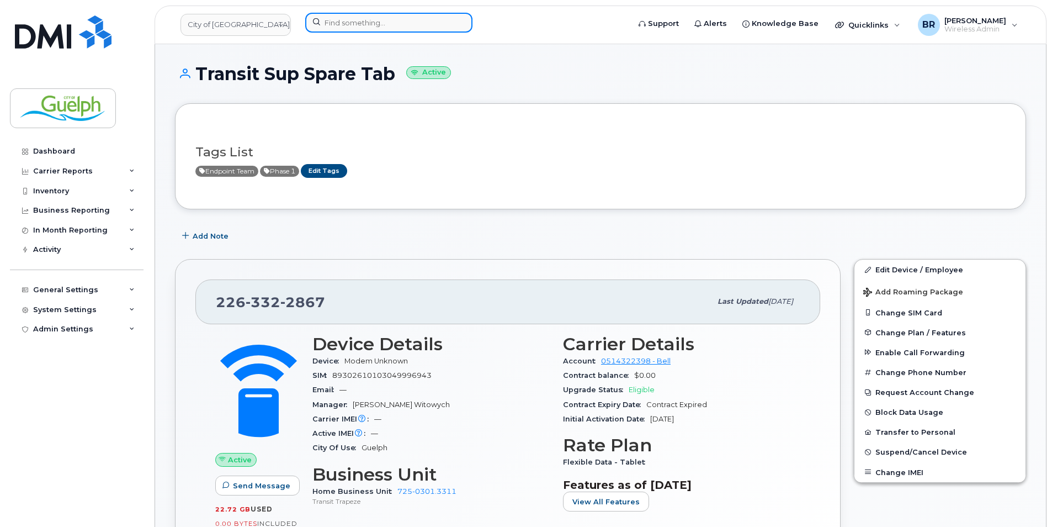
click at [361, 20] on input at bounding box center [388, 23] width 167 height 20
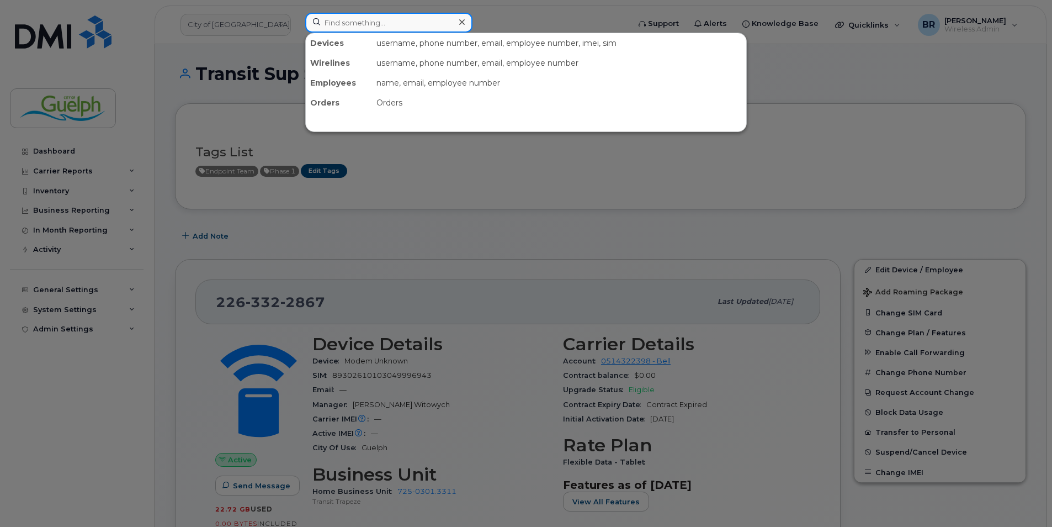
paste input "2263323554"
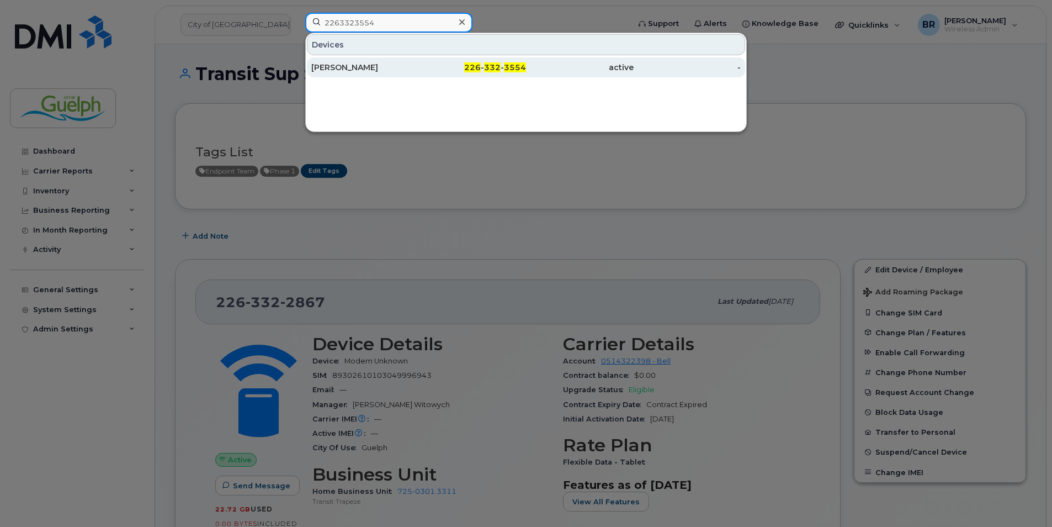
type input "2263323554"
click at [342, 72] on div "Mike Kelley" at bounding box center [365, 67] width 108 height 11
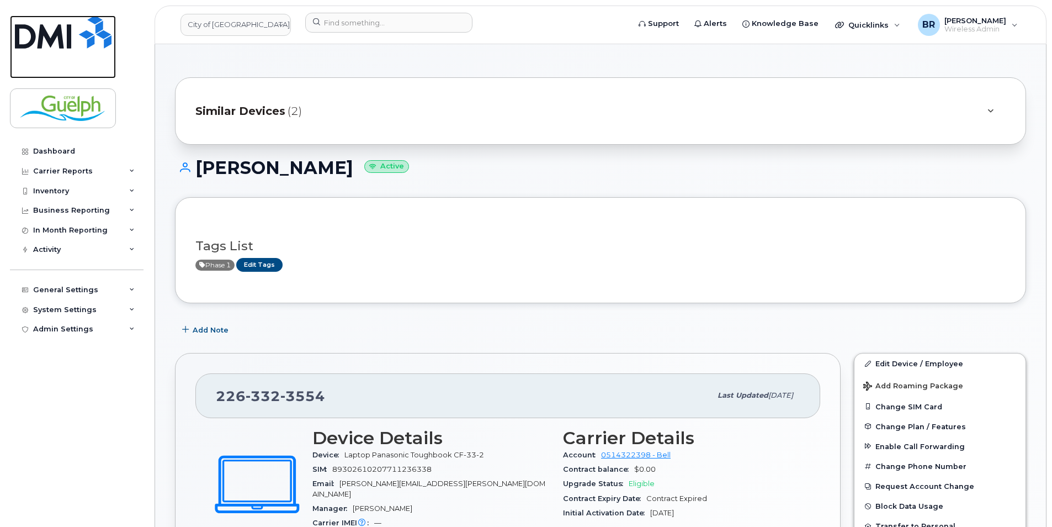
click at [82, 39] on img at bounding box center [63, 31] width 97 height 33
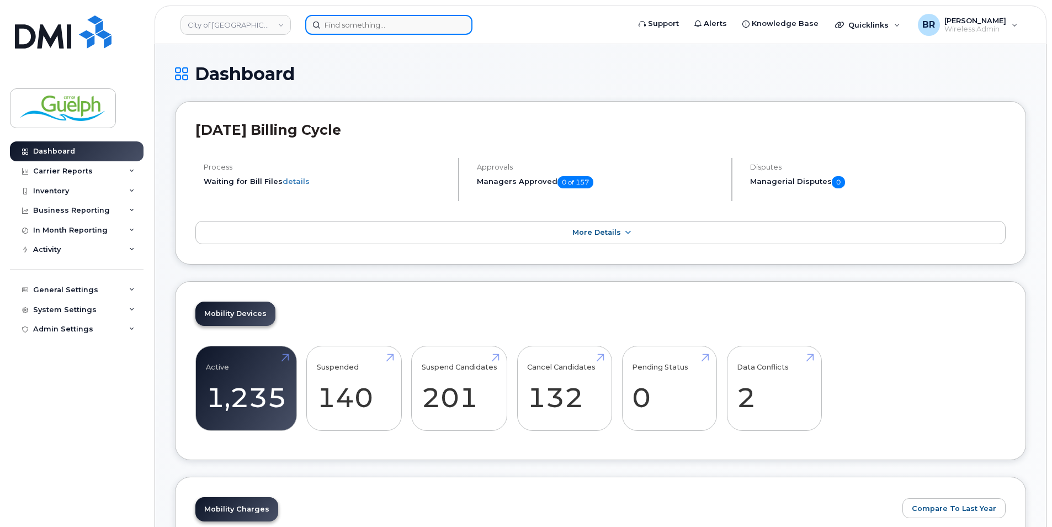
click at [406, 28] on input at bounding box center [388, 25] width 167 height 20
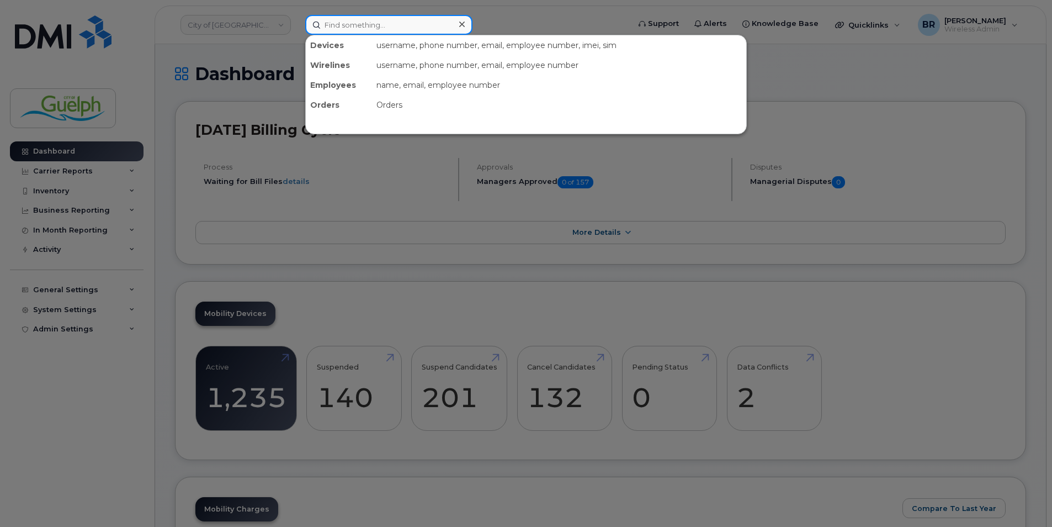
paste input "2263327531"
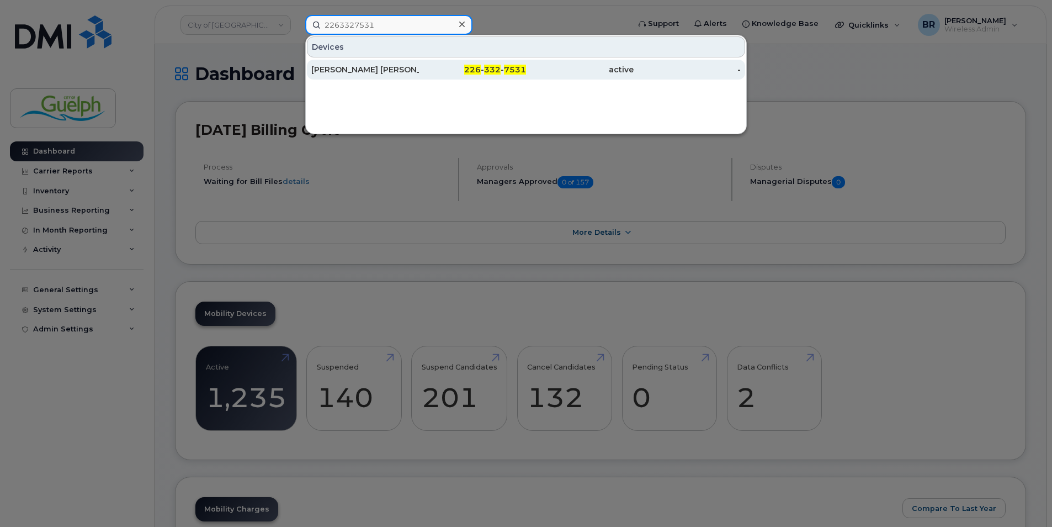
type input "2263327531"
click at [368, 67] on div "Paul Kolenchery Jose" at bounding box center [365, 69] width 108 height 11
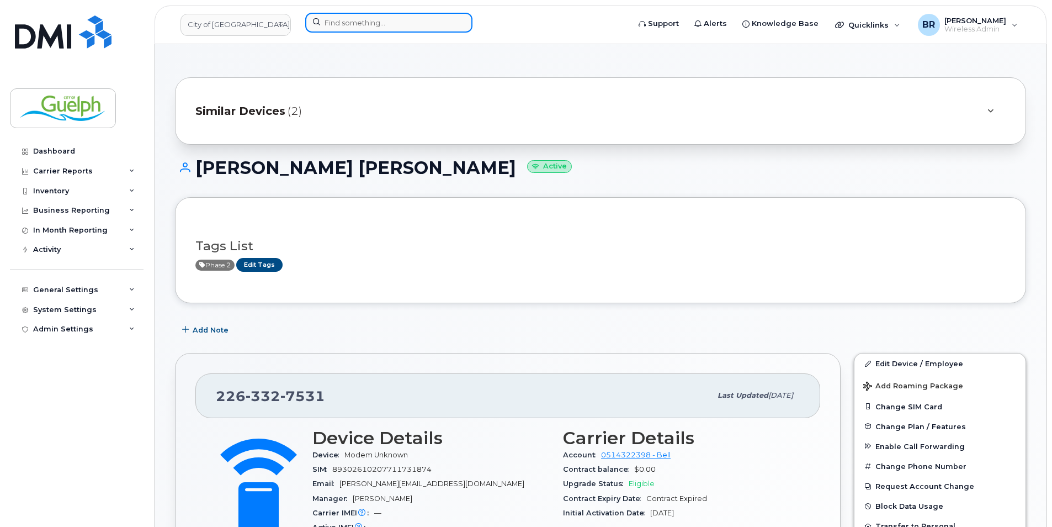
click at [432, 25] on input at bounding box center [388, 23] width 167 height 20
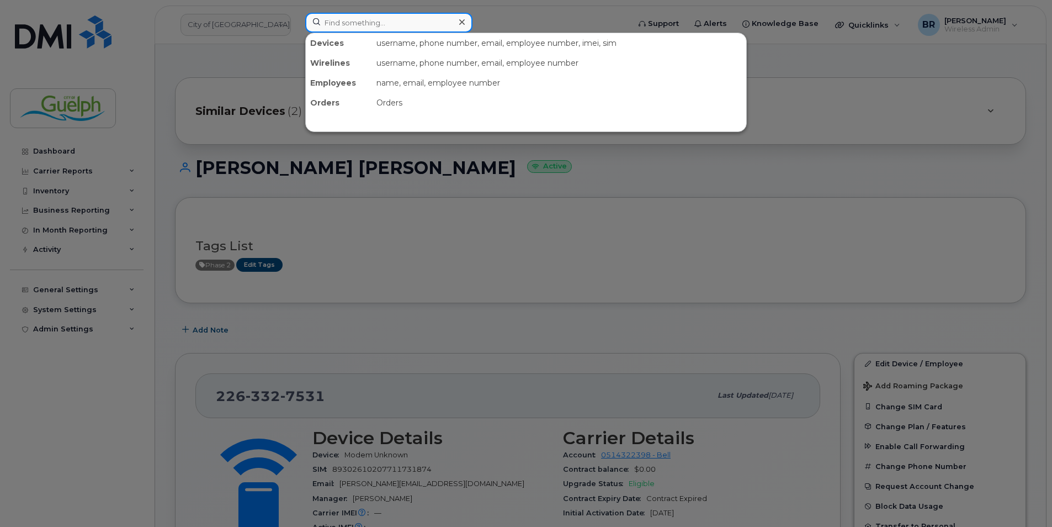
paste input "2263328951"
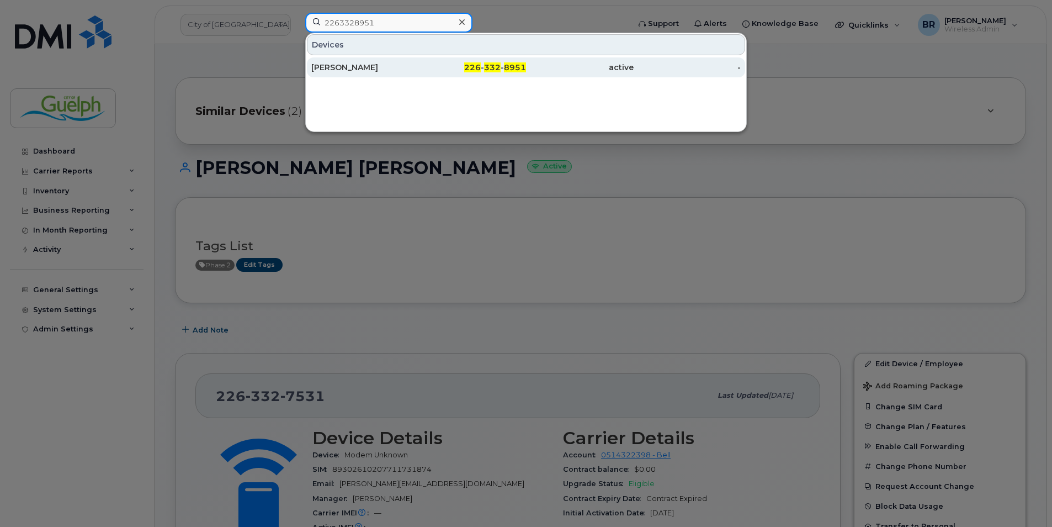
type input "2263328951"
click at [391, 69] on div "[PERSON_NAME]" at bounding box center [365, 67] width 108 height 11
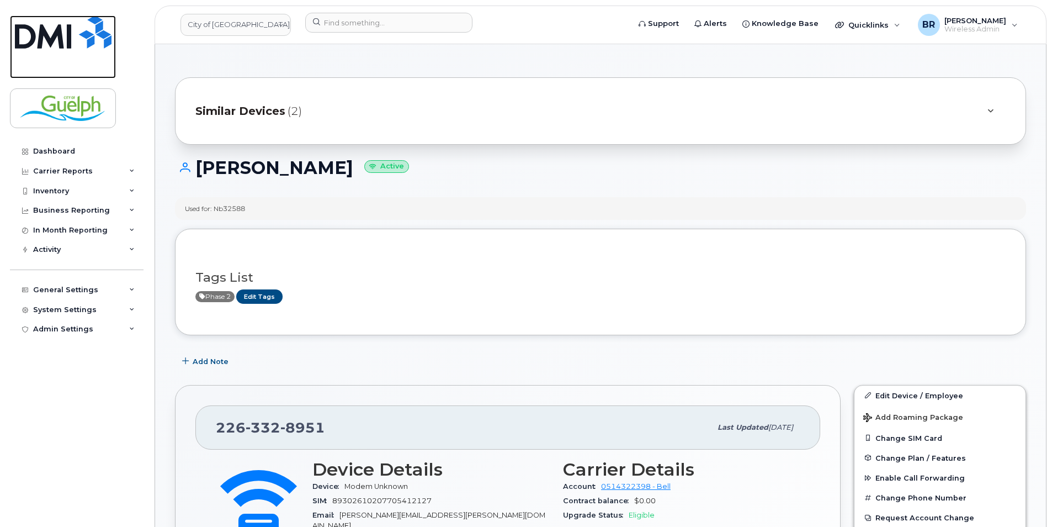
drag, startPoint x: 86, startPoint y: 40, endPoint x: 142, endPoint y: 55, distance: 58.4
click at [86, 40] on img at bounding box center [63, 31] width 97 height 33
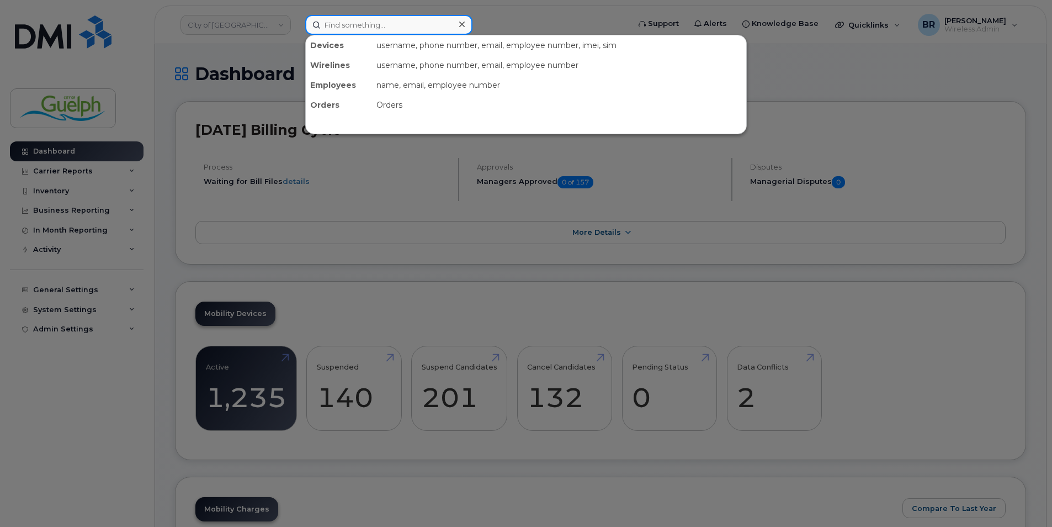
click at [358, 30] on input at bounding box center [388, 25] width 167 height 20
paste input "2268201409"
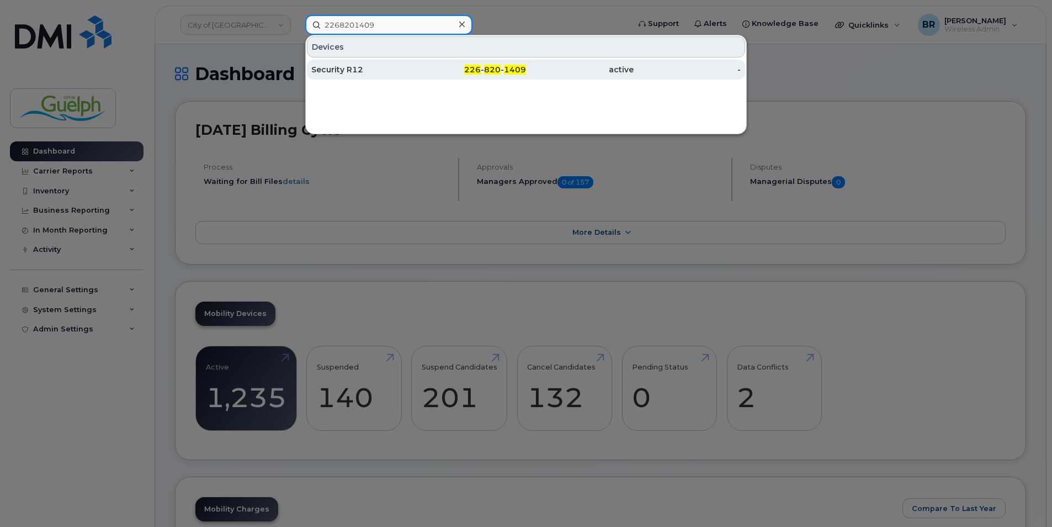
type input "2268201409"
click at [362, 69] on div "Security R12" at bounding box center [365, 69] width 108 height 11
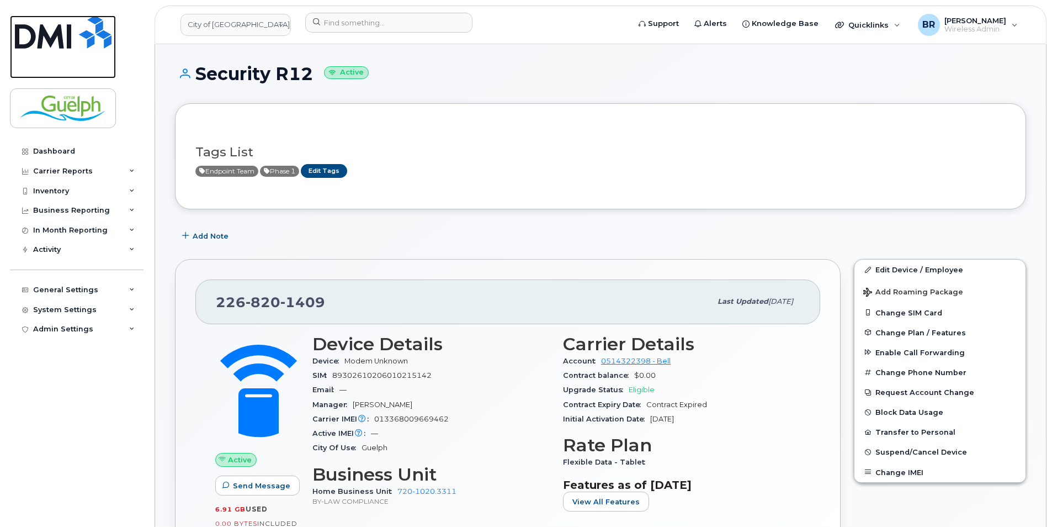
click at [94, 46] on img at bounding box center [63, 31] width 97 height 33
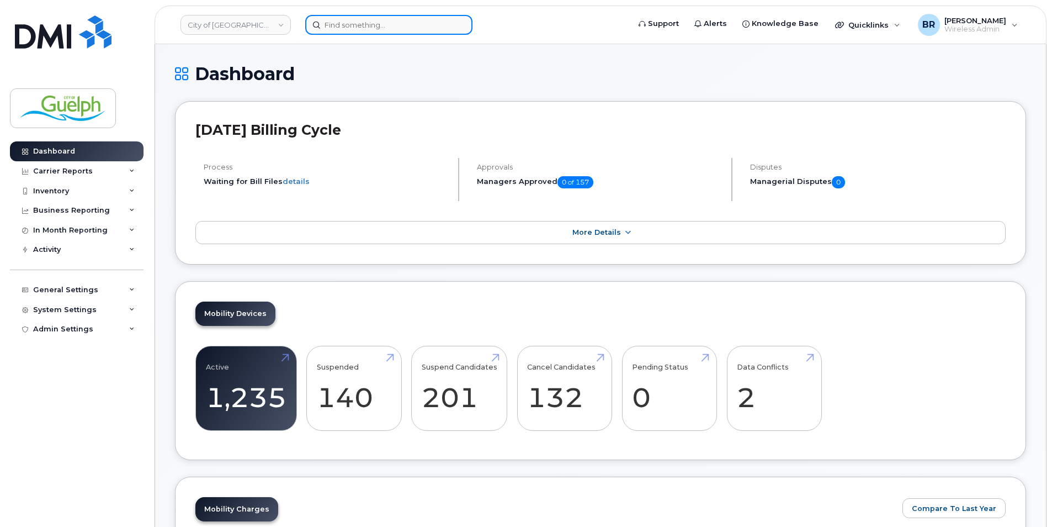
click at [388, 28] on input at bounding box center [388, 25] width 167 height 20
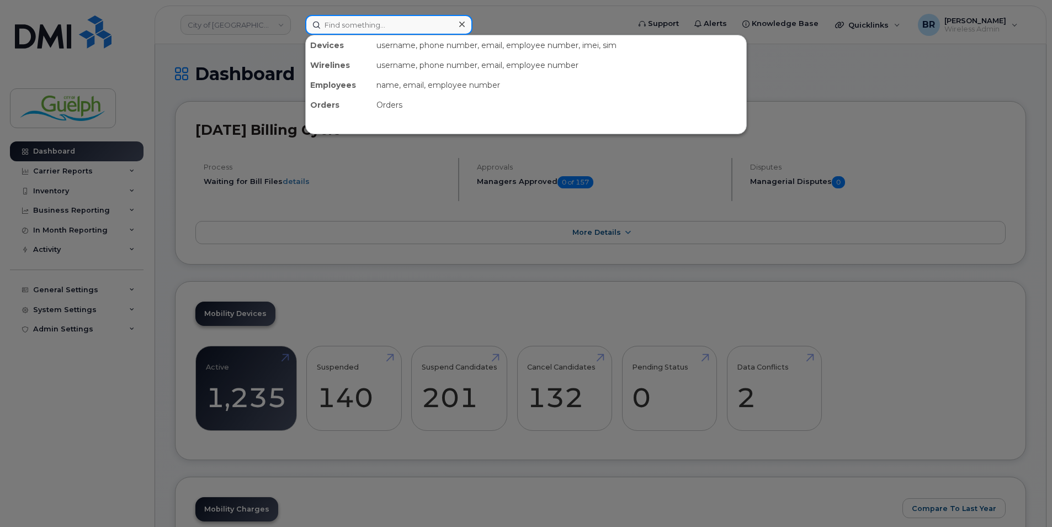
paste input "2268203220"
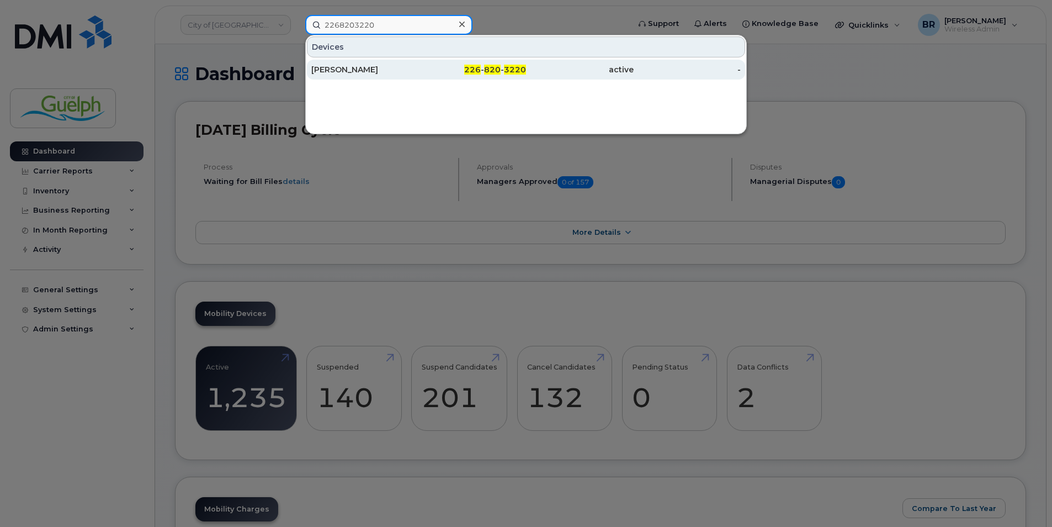
type input "2268203220"
click at [384, 67] on div "Varatharajan Seenivasan" at bounding box center [365, 69] width 108 height 11
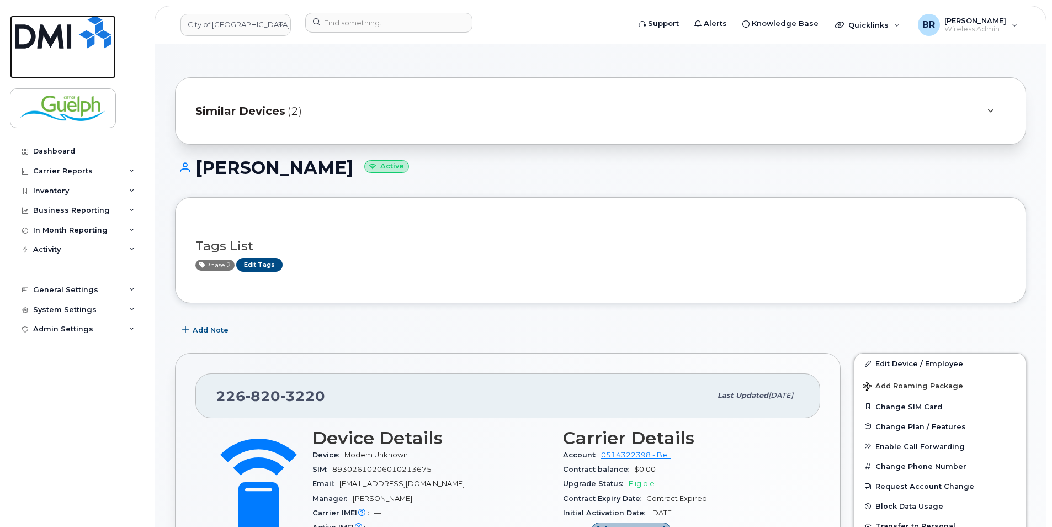
click at [73, 36] on img at bounding box center [63, 31] width 97 height 33
